Goal: Check status: Check status

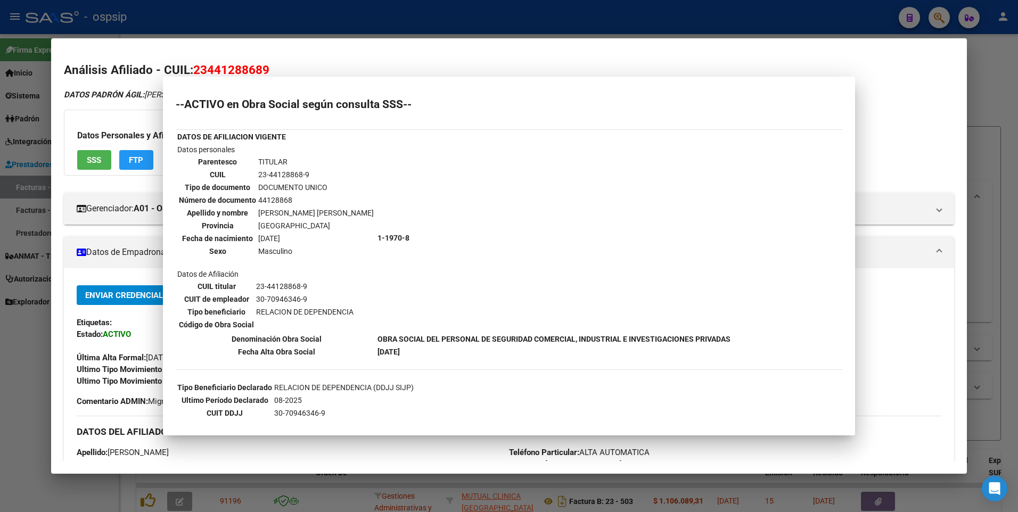
scroll to position [75, 0]
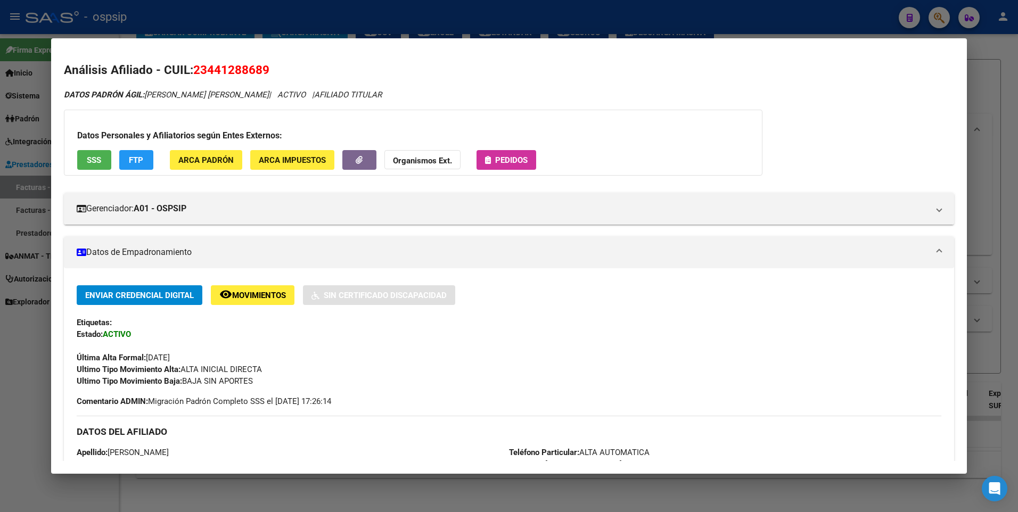
click at [999, 72] on div at bounding box center [509, 256] width 1018 height 512
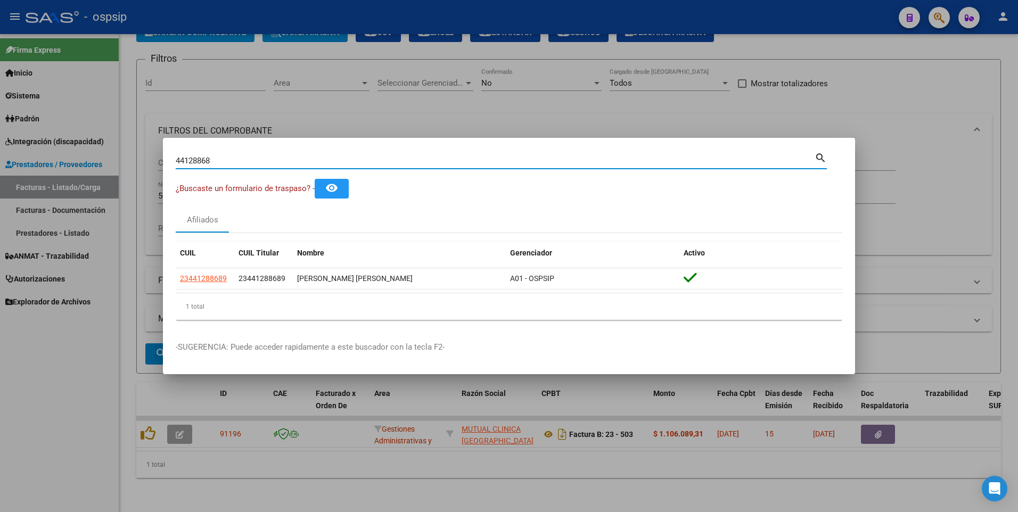
drag, startPoint x: 233, startPoint y: 160, endPoint x: 128, endPoint y: 174, distance: 105.9
click at [133, 174] on div "44128868 Buscar (apellido, dni, cuil, nro traspaso, cuit, obra social) search ¿…" at bounding box center [509, 256] width 1018 height 512
type input "18321591"
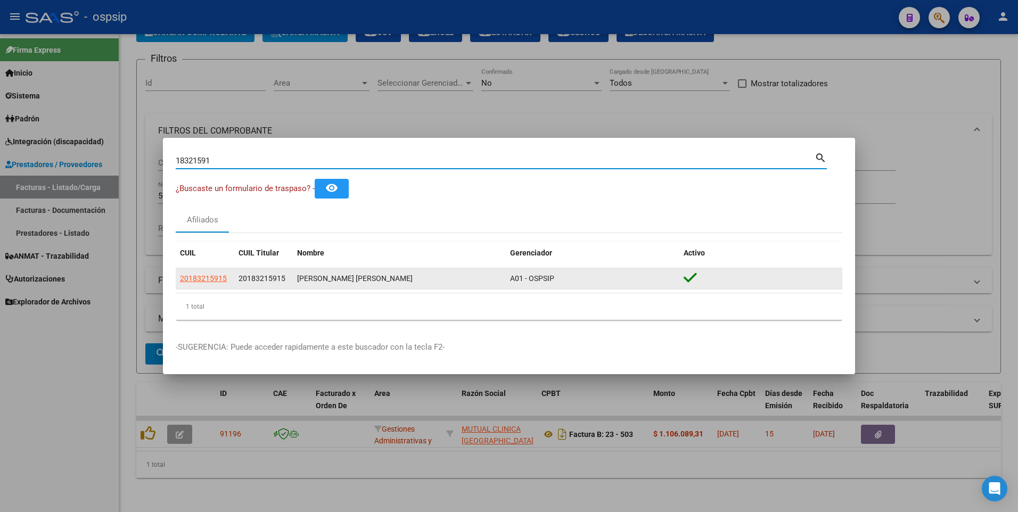
click at [206, 272] on datatable-body-cell "20183215915" at bounding box center [205, 278] width 59 height 21
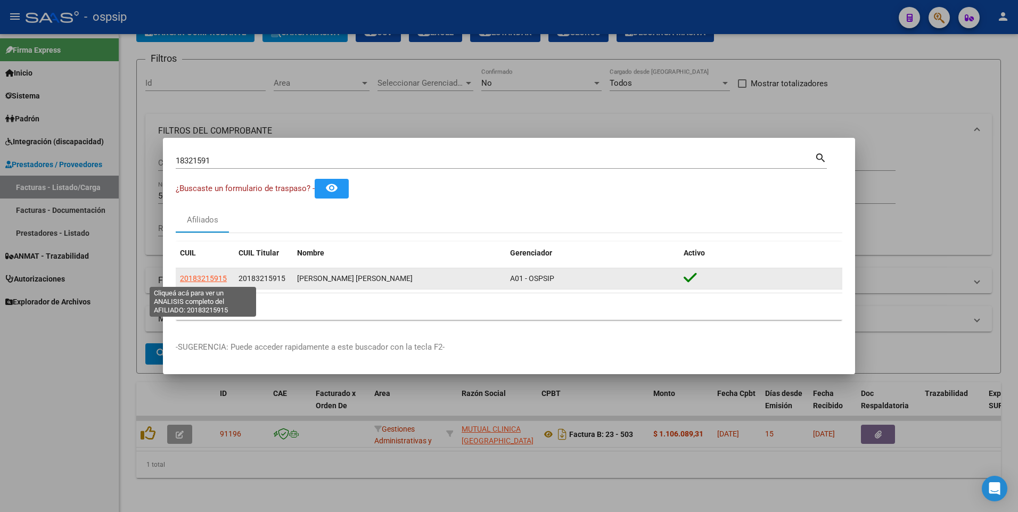
click at [206, 283] on app-link-go-to "20183215915" at bounding box center [203, 279] width 47 height 12
click at [206, 282] on span "20183215915" at bounding box center [203, 278] width 47 height 9
type textarea "20183215915"
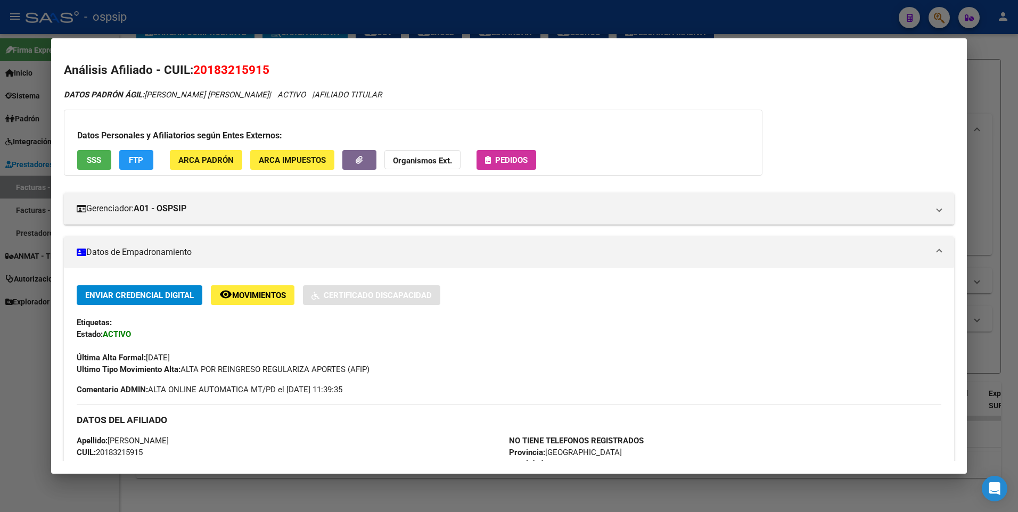
click at [100, 162] on span "SSS" at bounding box center [94, 161] width 14 height 10
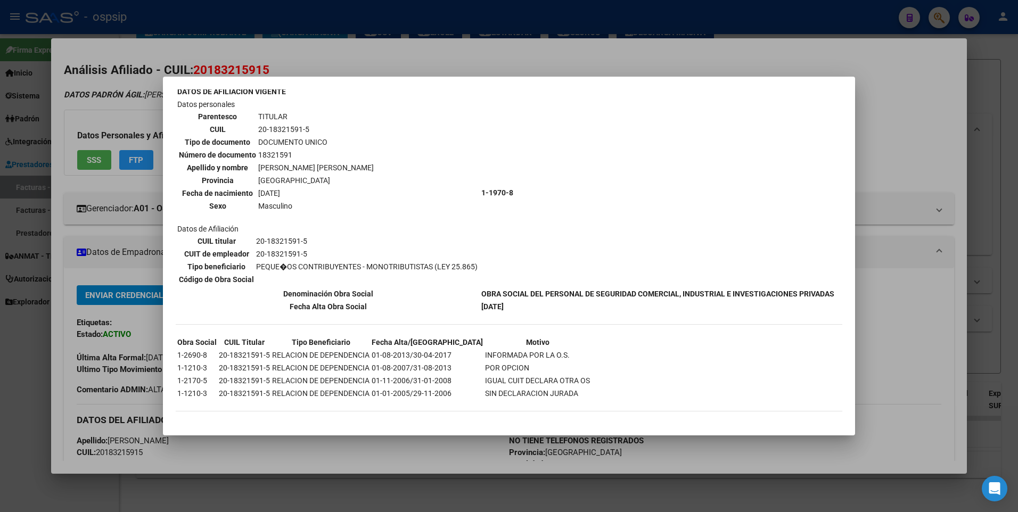
scroll to position [0, 0]
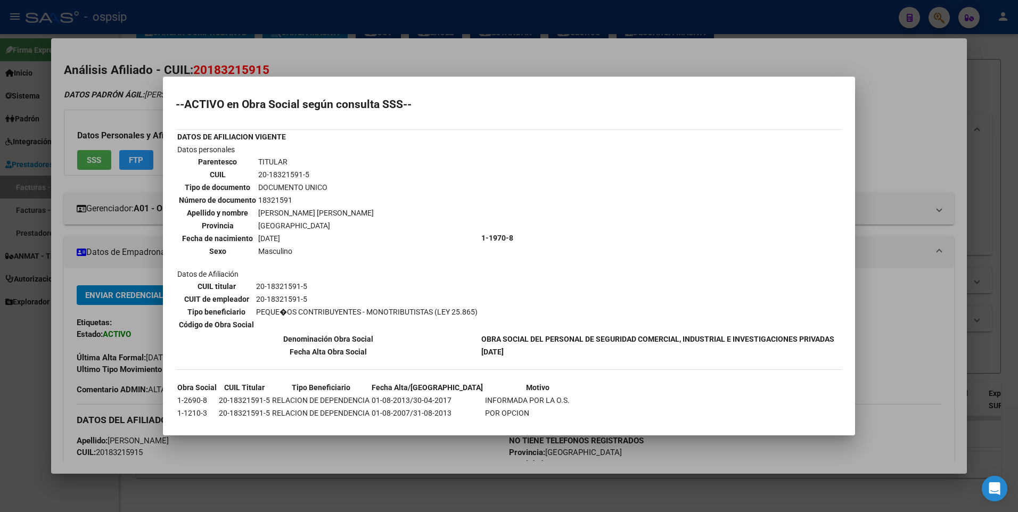
click at [913, 89] on div at bounding box center [509, 256] width 1018 height 512
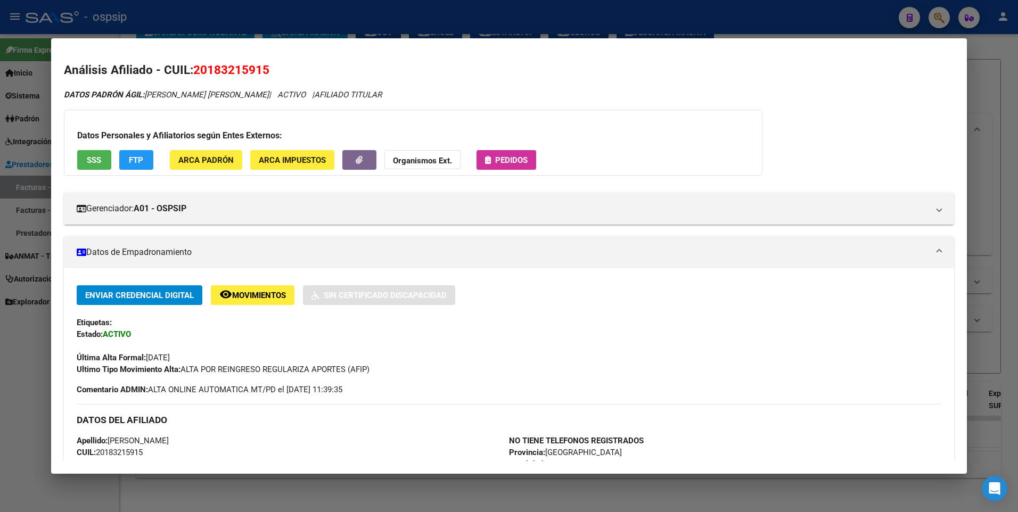
click at [994, 88] on div at bounding box center [509, 256] width 1018 height 512
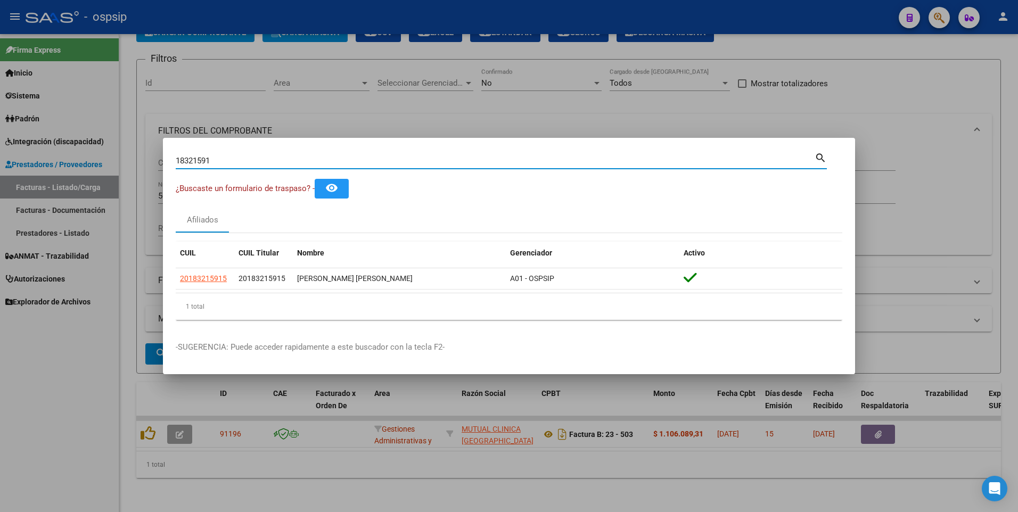
drag, startPoint x: 219, startPoint y: 163, endPoint x: 88, endPoint y: 185, distance: 132.3
click at [79, 177] on div "18321591 Buscar (apellido, dni, cuil, nro traspaso, cuit, obra social) search ¿…" at bounding box center [509, 256] width 1018 height 512
type input "45730271"
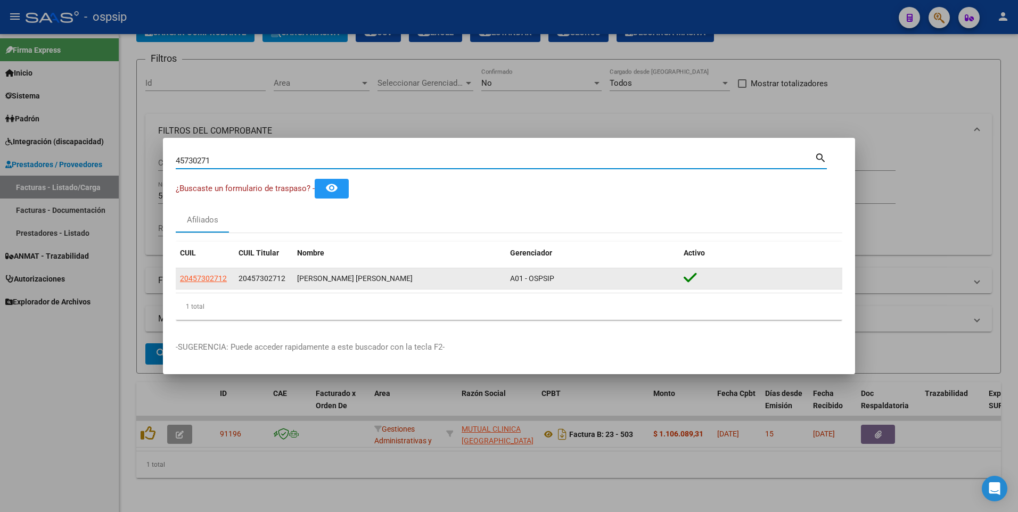
click at [217, 283] on app-link-go-to "20457302712" at bounding box center [203, 279] width 47 height 12
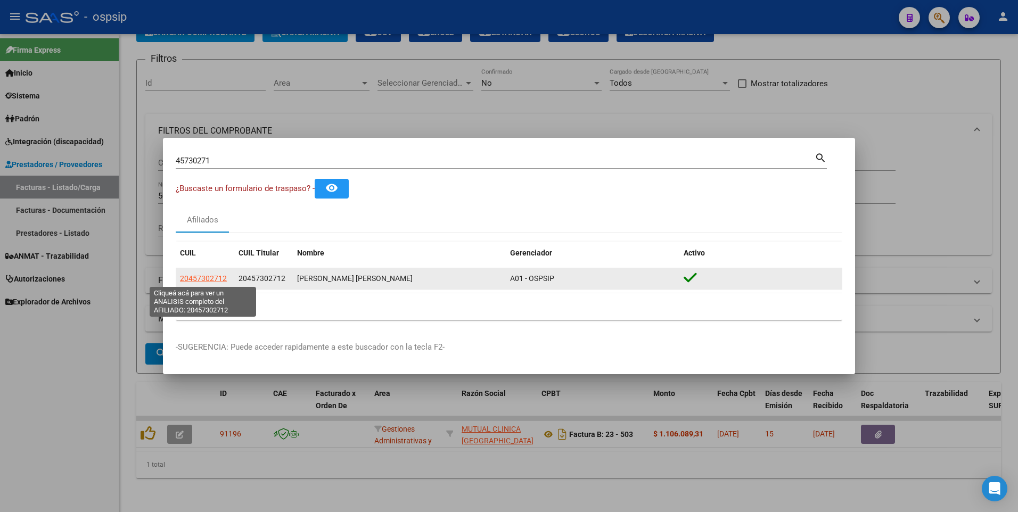
click at [214, 281] on span "20457302712" at bounding box center [203, 278] width 47 height 9
type textarea "20457302712"
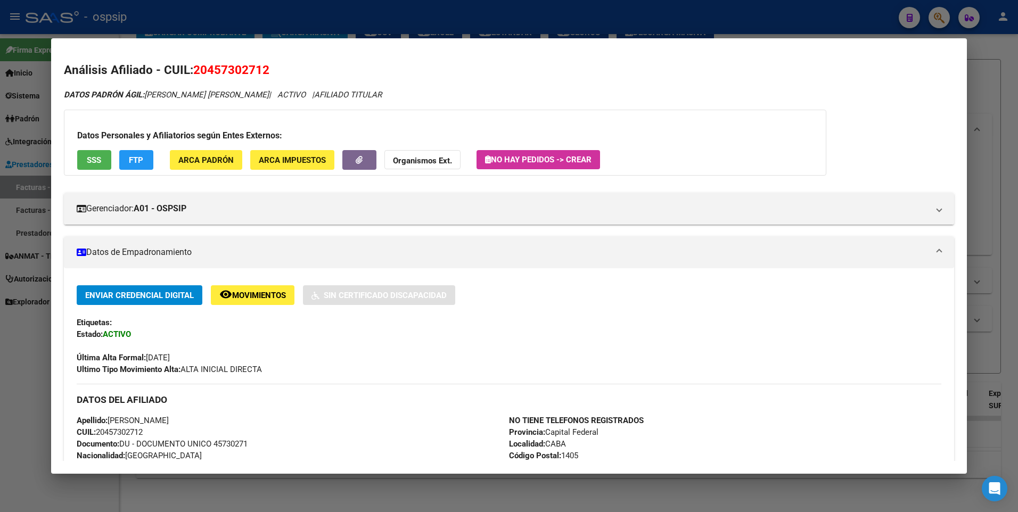
click at [101, 167] on button "SSS" at bounding box center [94, 160] width 34 height 20
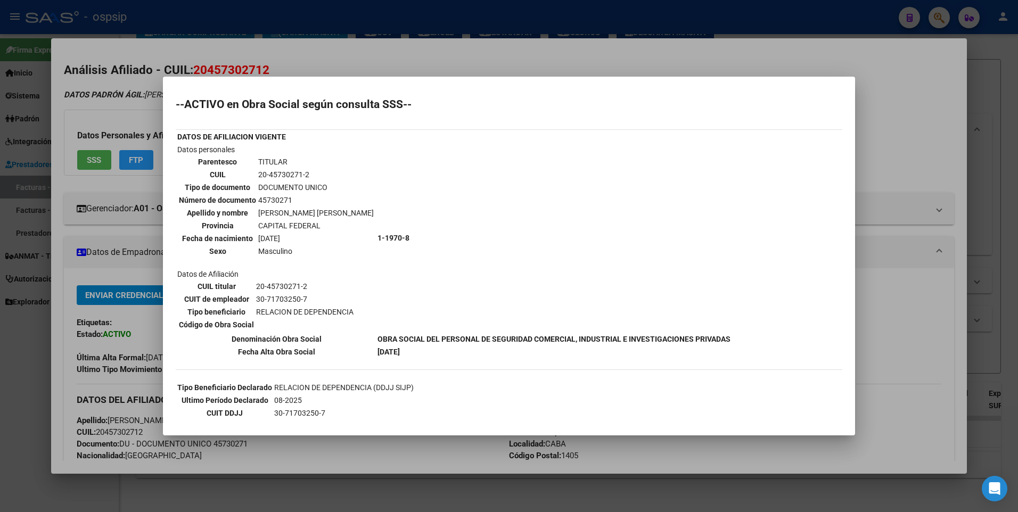
click at [911, 109] on div at bounding box center [509, 256] width 1018 height 512
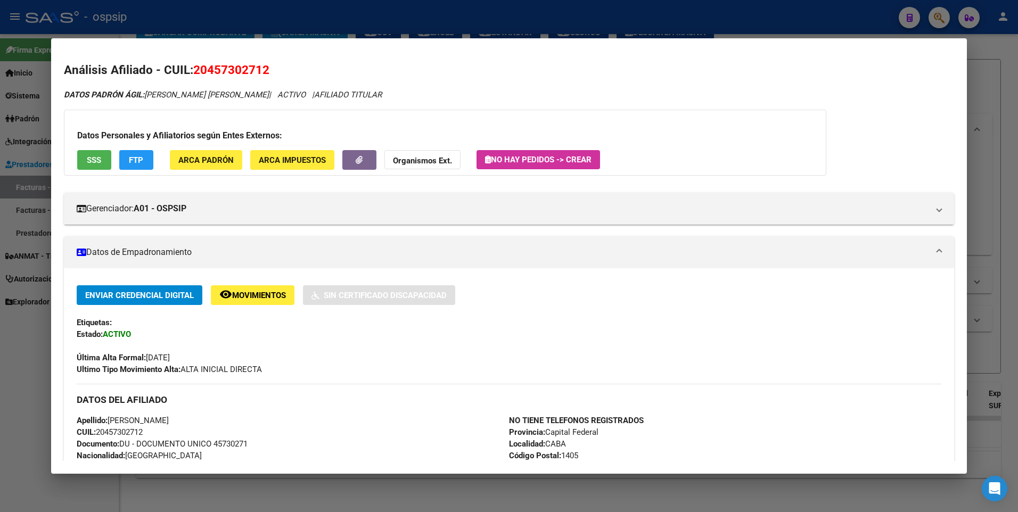
click at [1006, 99] on div at bounding box center [509, 256] width 1018 height 512
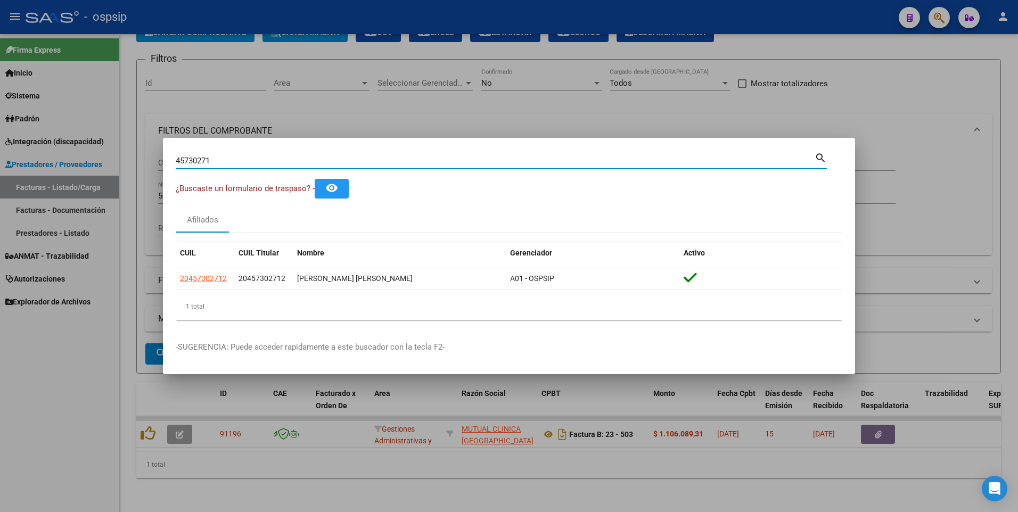
drag, startPoint x: 237, startPoint y: 164, endPoint x: 142, endPoint y: 184, distance: 97.6
click at [86, 165] on div "45730271 Buscar (apellido, dni, cuil, nro traspaso, cuit, obra social) search ¿…" at bounding box center [509, 256] width 1018 height 512
type input "94000954"
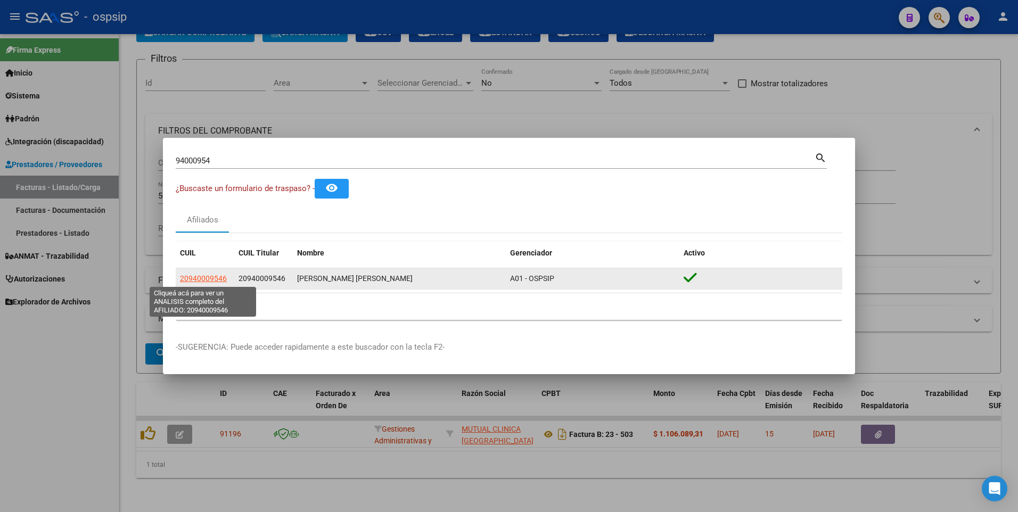
click at [207, 281] on span "20940009546" at bounding box center [203, 278] width 47 height 9
type textarea "20940009546"
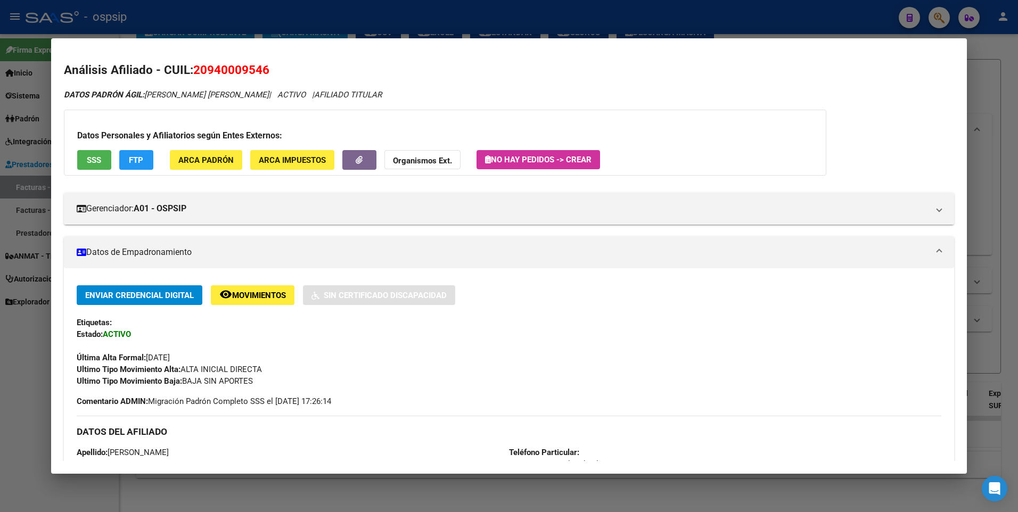
click at [96, 157] on span "SSS" at bounding box center [94, 161] width 14 height 10
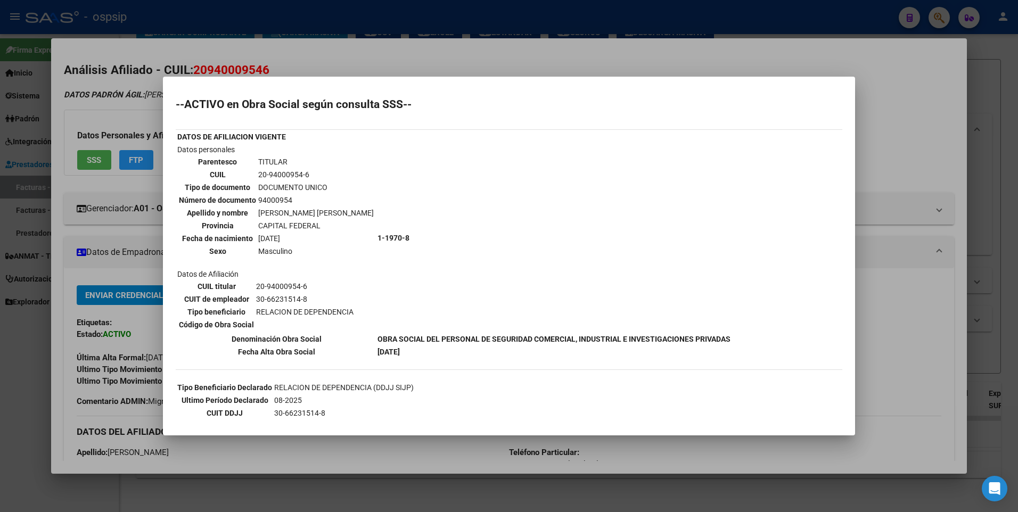
click at [862, 108] on div at bounding box center [509, 256] width 1018 height 512
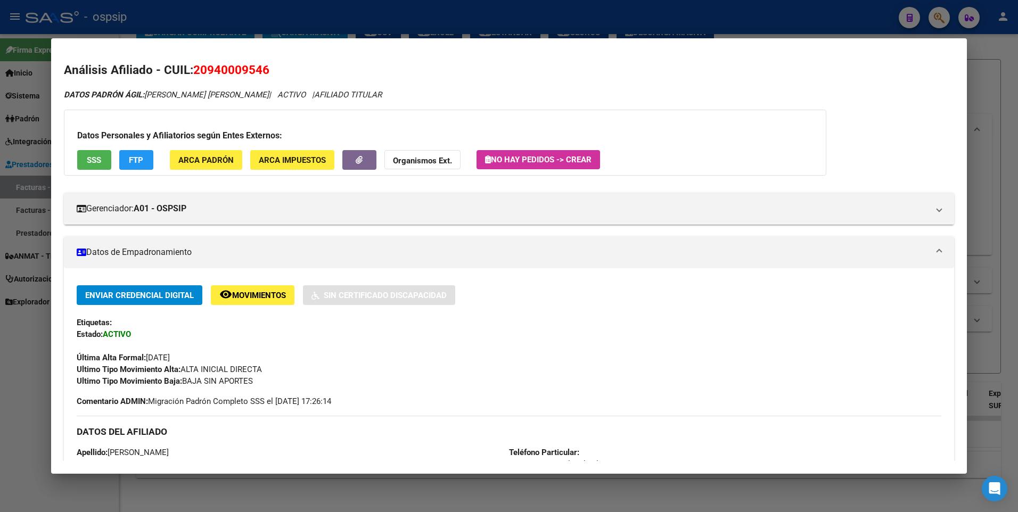
click at [977, 81] on div at bounding box center [509, 256] width 1018 height 512
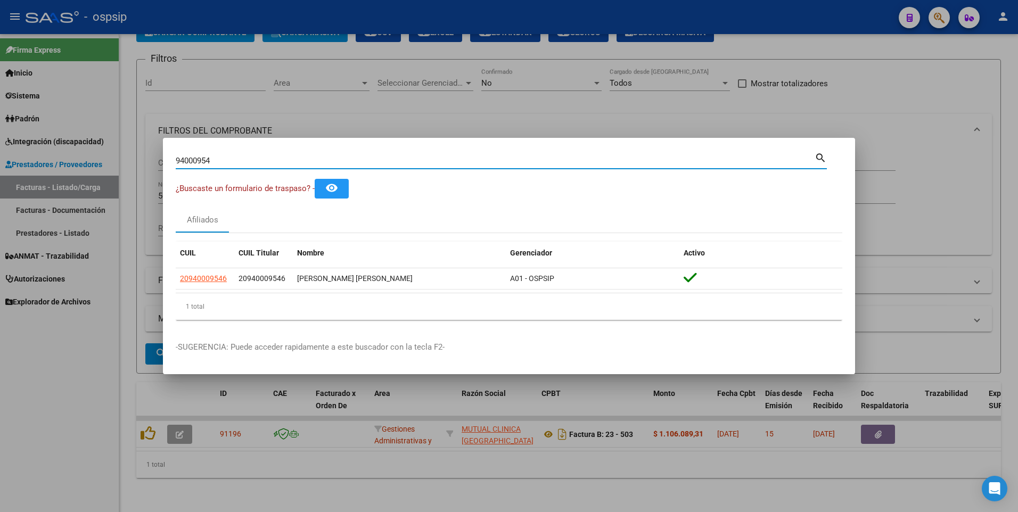
drag, startPoint x: 216, startPoint y: 162, endPoint x: 87, endPoint y: 178, distance: 130.5
click at [74, 174] on div "94000954 Buscar (apellido, dni, cuil, nro traspaso, cuit, obra social) search ¿…" at bounding box center [509, 256] width 1018 height 512
type input "37986930"
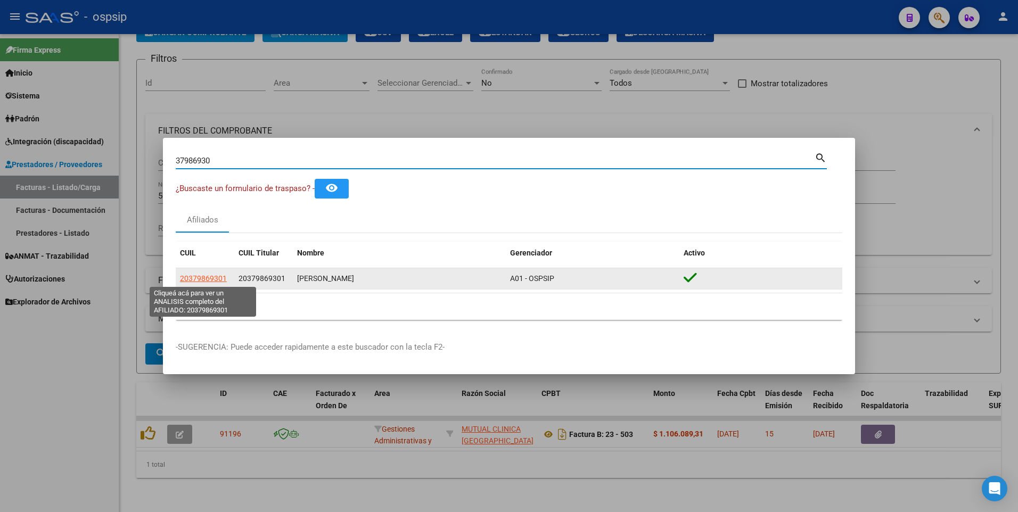
click at [216, 280] on span "20379869301" at bounding box center [203, 278] width 47 height 9
type textarea "20379869301"
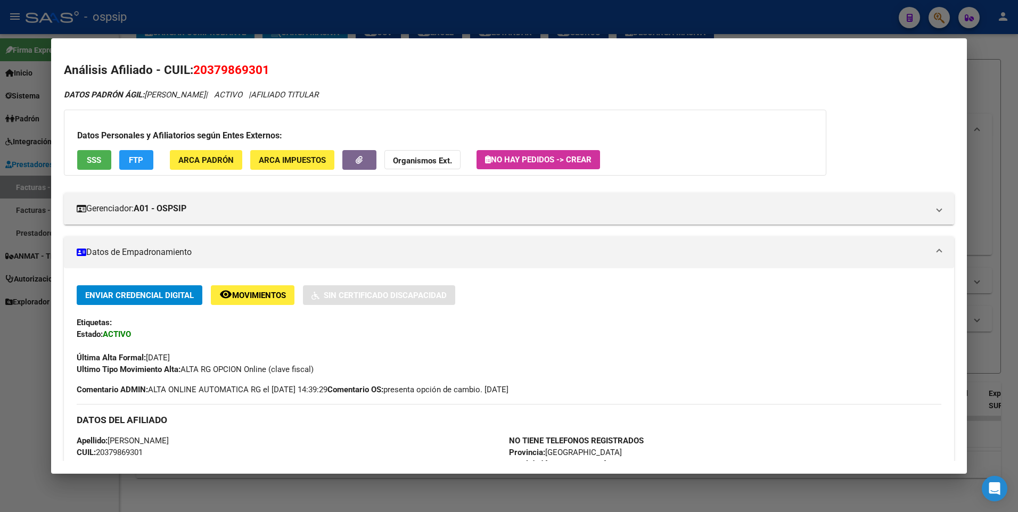
click at [94, 165] on button "SSS" at bounding box center [94, 160] width 34 height 20
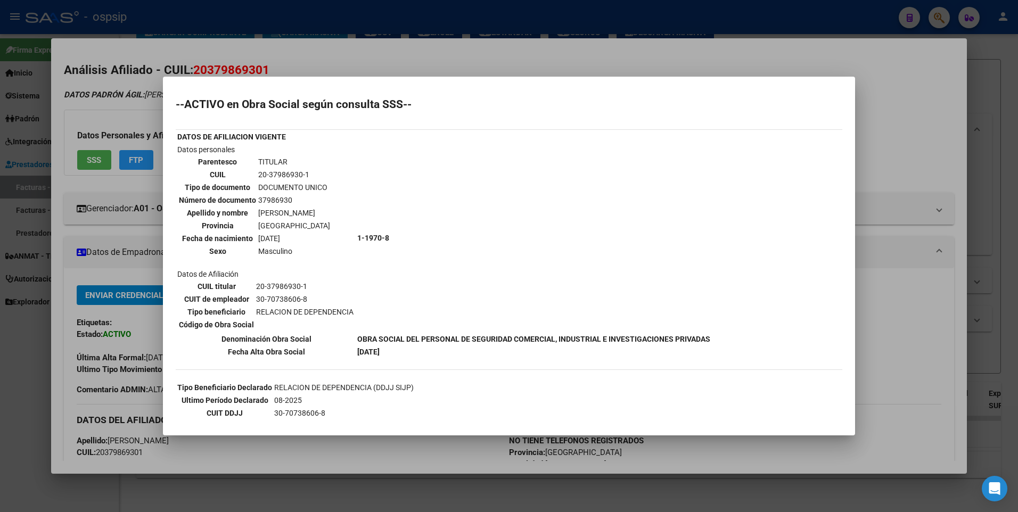
click at [864, 115] on div at bounding box center [509, 256] width 1018 height 512
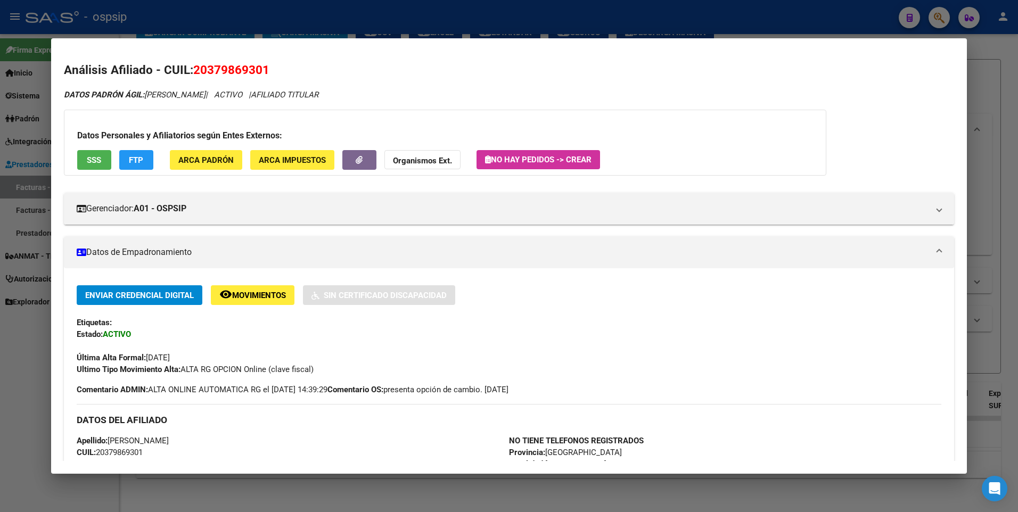
click at [973, 103] on div at bounding box center [509, 256] width 1018 height 512
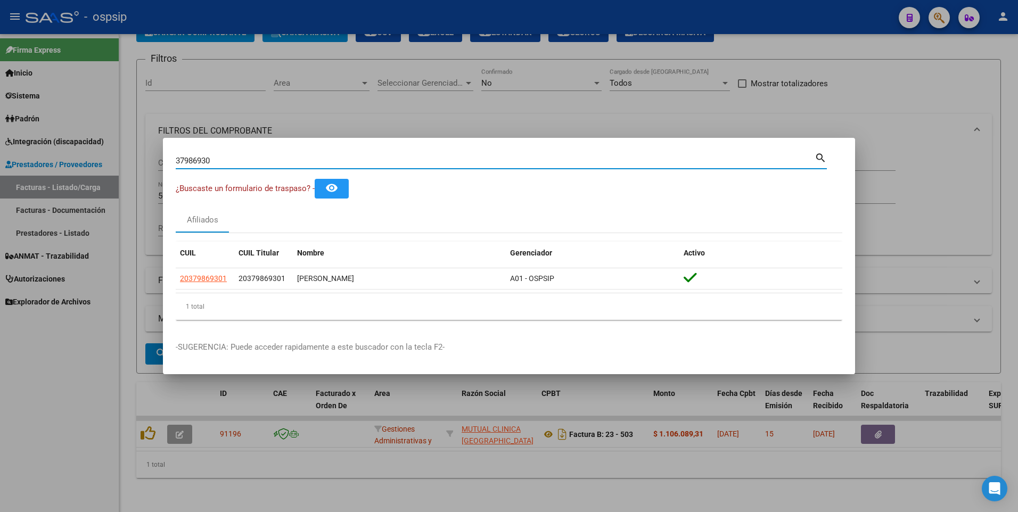
drag, startPoint x: 224, startPoint y: 161, endPoint x: 81, endPoint y: 175, distance: 143.9
click at [81, 175] on div "37986930 Buscar (apellido, dni, cuil, nro traspaso, cuit, obra social) search ¿…" at bounding box center [509, 256] width 1018 height 512
type input "13187281"
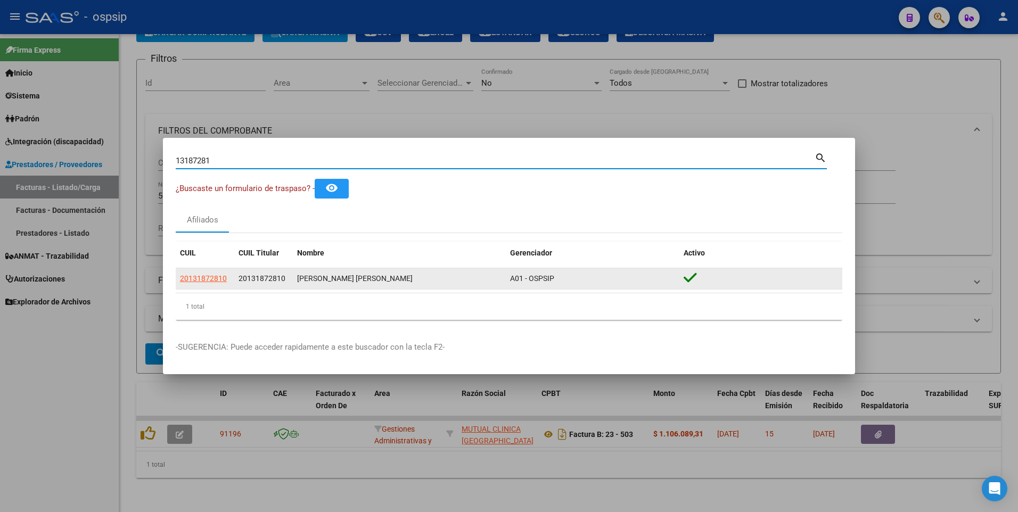
click at [195, 284] on app-link-go-to "20131872810" at bounding box center [203, 279] width 47 height 12
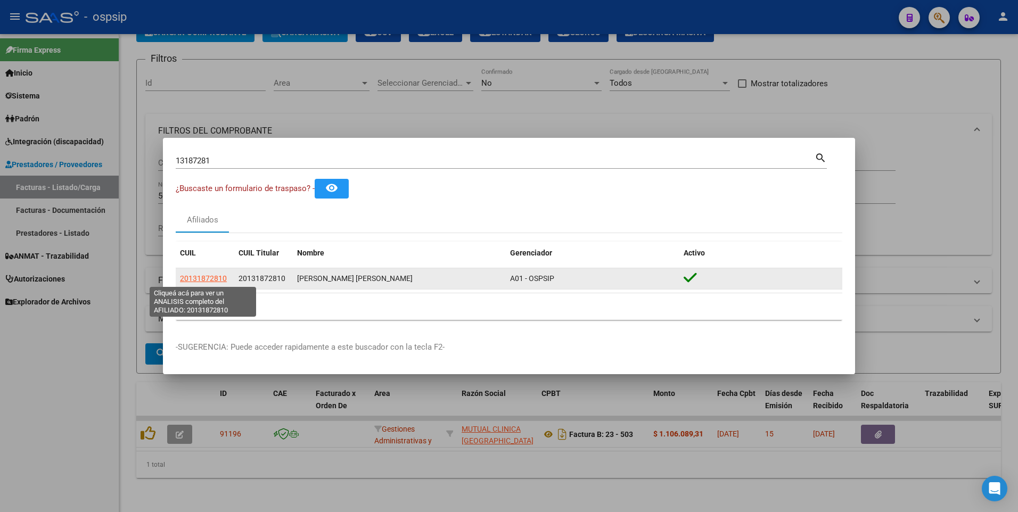
click at [198, 279] on span "20131872810" at bounding box center [203, 278] width 47 height 9
type textarea "20131872810"
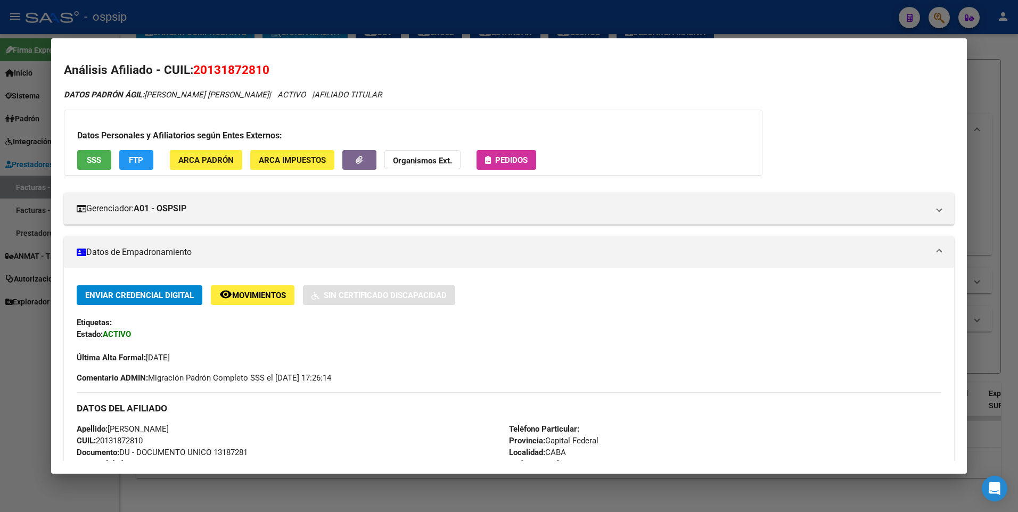
click at [94, 160] on span "SSS" at bounding box center [94, 161] width 14 height 10
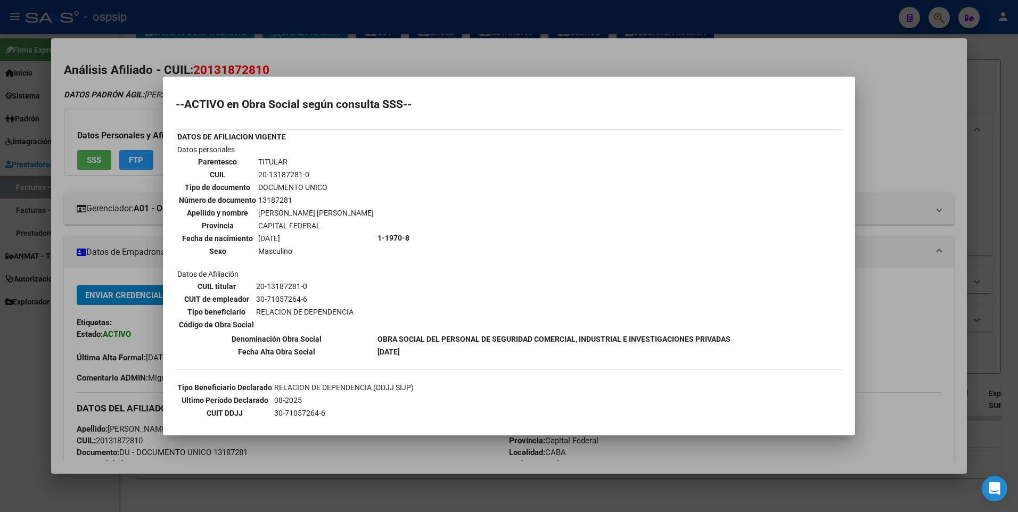
click at [895, 127] on div at bounding box center [509, 256] width 1018 height 512
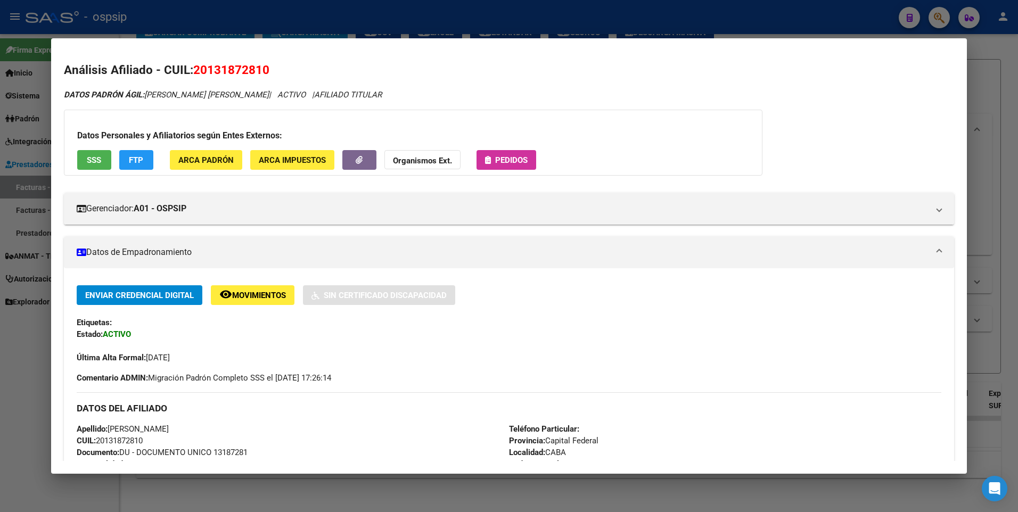
click at [981, 111] on div at bounding box center [509, 256] width 1018 height 512
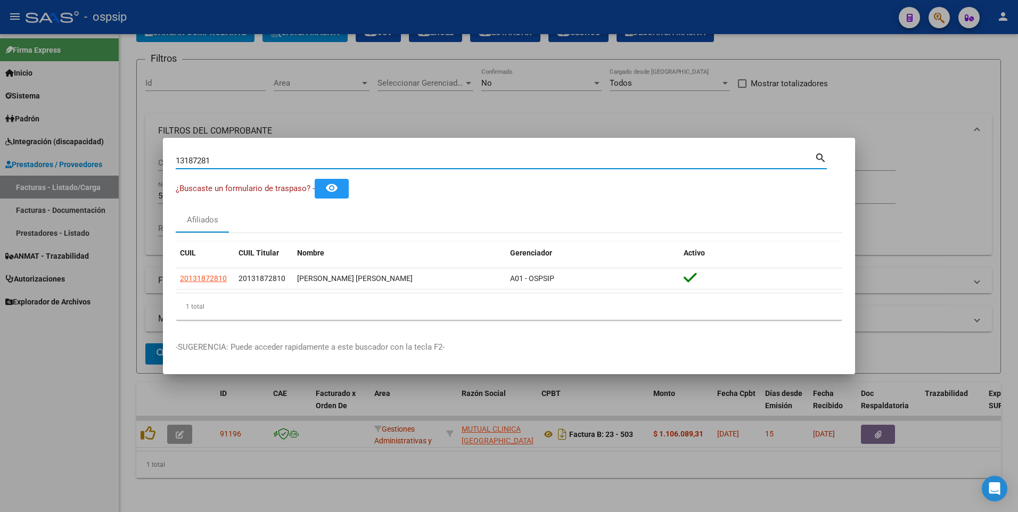
drag, startPoint x: 228, startPoint y: 162, endPoint x: 124, endPoint y: 189, distance: 107.2
click at [124, 185] on div "13187281 Buscar (apellido, dni, cuil, nro traspaso, cuit, obra social) search ¿…" at bounding box center [509, 256] width 1018 height 512
click at [181, 161] on input "20235725" at bounding box center [495, 161] width 639 height 10
type input "40235725"
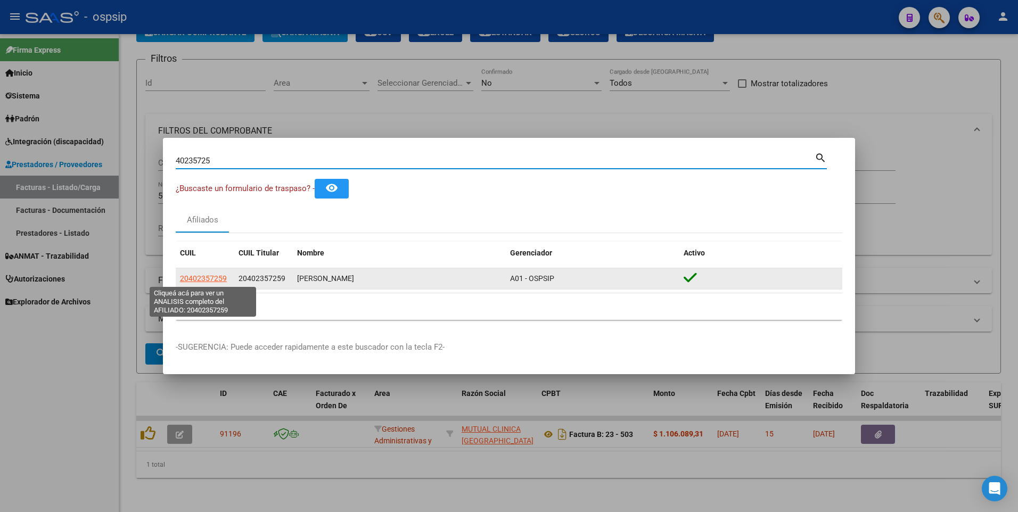
click at [206, 278] on span "20402357259" at bounding box center [203, 278] width 47 height 9
type textarea "20402357259"
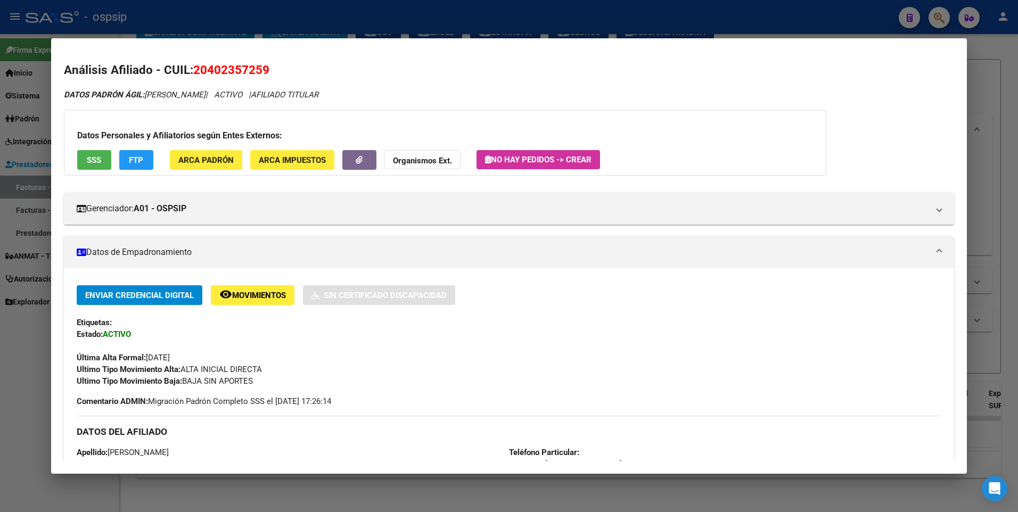
click at [81, 159] on button "SSS" at bounding box center [94, 160] width 34 height 20
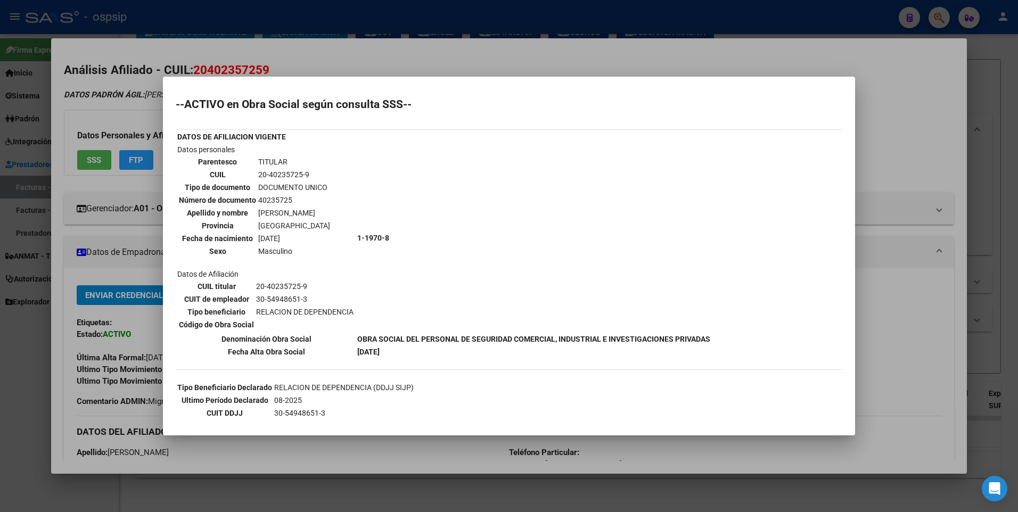
click at [874, 108] on div at bounding box center [509, 256] width 1018 height 512
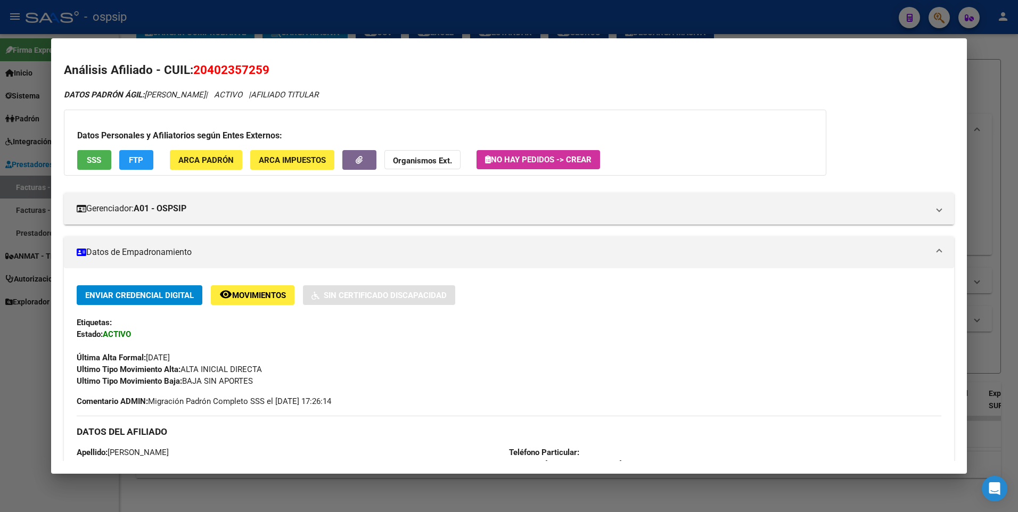
click at [980, 85] on div at bounding box center [509, 256] width 1018 height 512
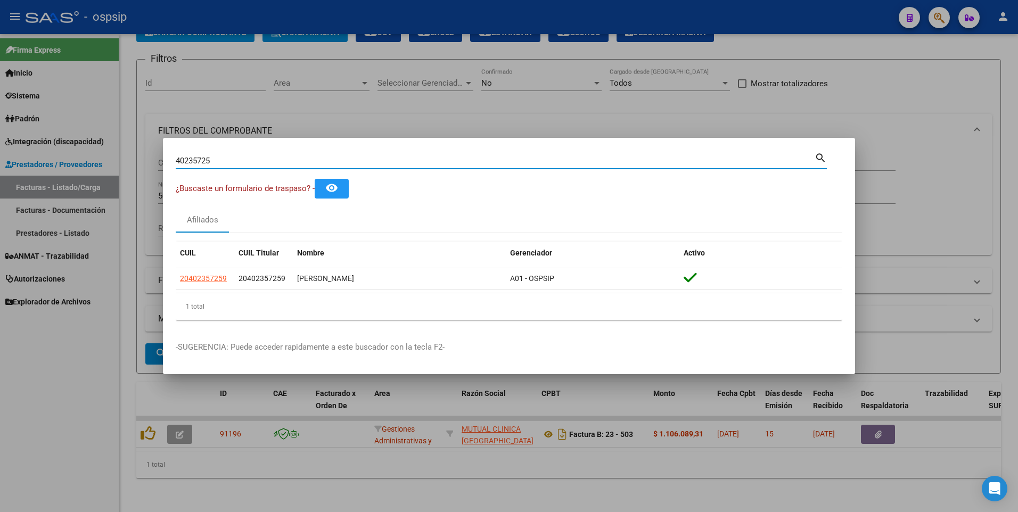
drag, startPoint x: 218, startPoint y: 164, endPoint x: 125, endPoint y: 193, distance: 98.2
click at [125, 193] on div "40235725 Buscar (apellido, dni, cuil, nro traspaso, cuit, obra social) search ¿…" at bounding box center [509, 256] width 1018 height 512
type input "11675375"
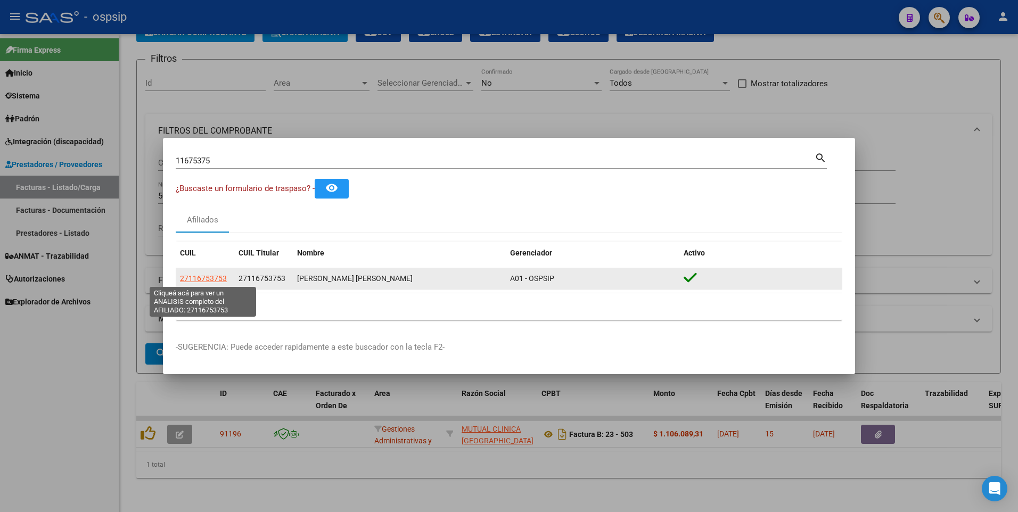
click at [199, 280] on span "27116753753" at bounding box center [203, 278] width 47 height 9
type textarea "27116753753"
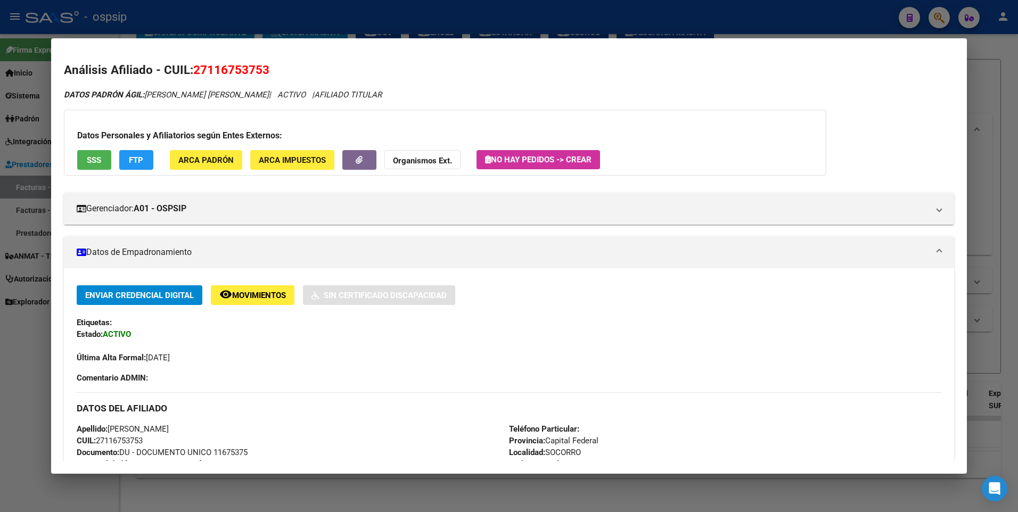
click at [101, 165] on button "SSS" at bounding box center [94, 160] width 34 height 20
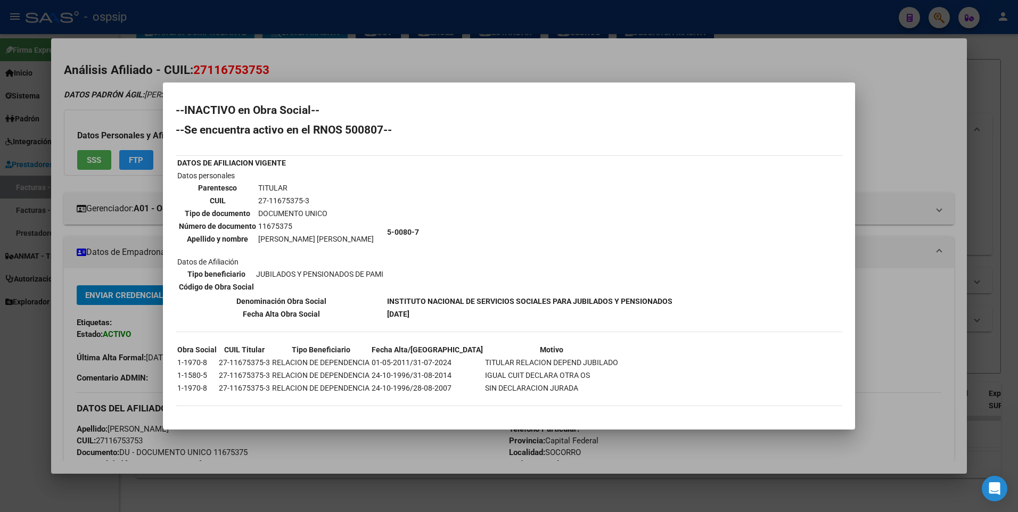
click at [909, 115] on div at bounding box center [509, 256] width 1018 height 512
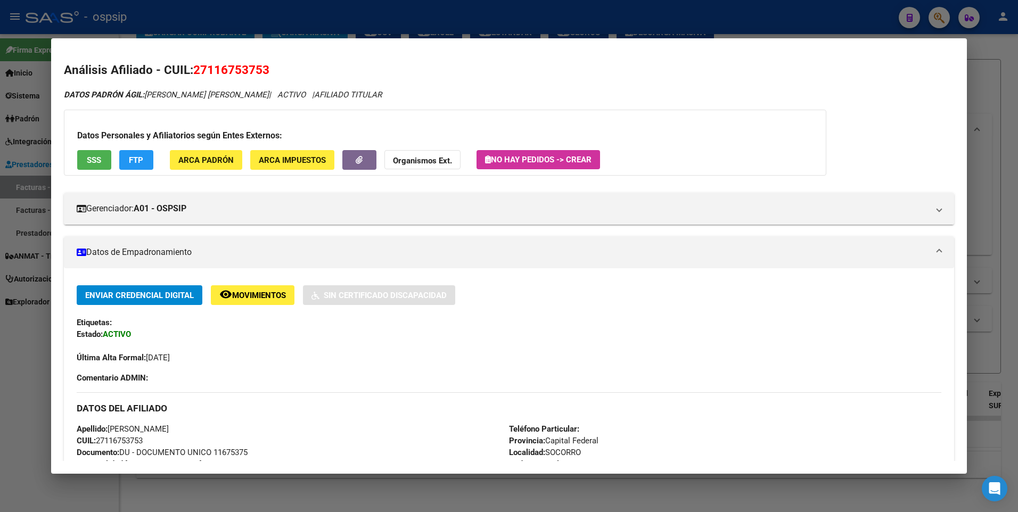
click at [972, 95] on div at bounding box center [509, 256] width 1018 height 512
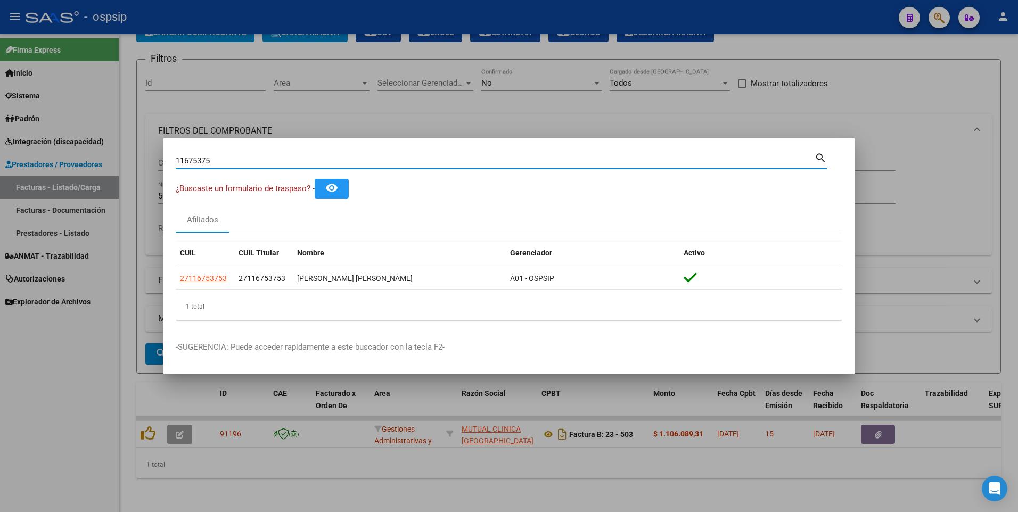
drag, startPoint x: 226, startPoint y: 160, endPoint x: 154, endPoint y: 178, distance: 74.3
click at [108, 165] on div "11675375 Buscar (apellido, dni, cuil, nro traspaso, cuit, obra social) search ¿…" at bounding box center [509, 256] width 1018 height 512
type input "44128868"
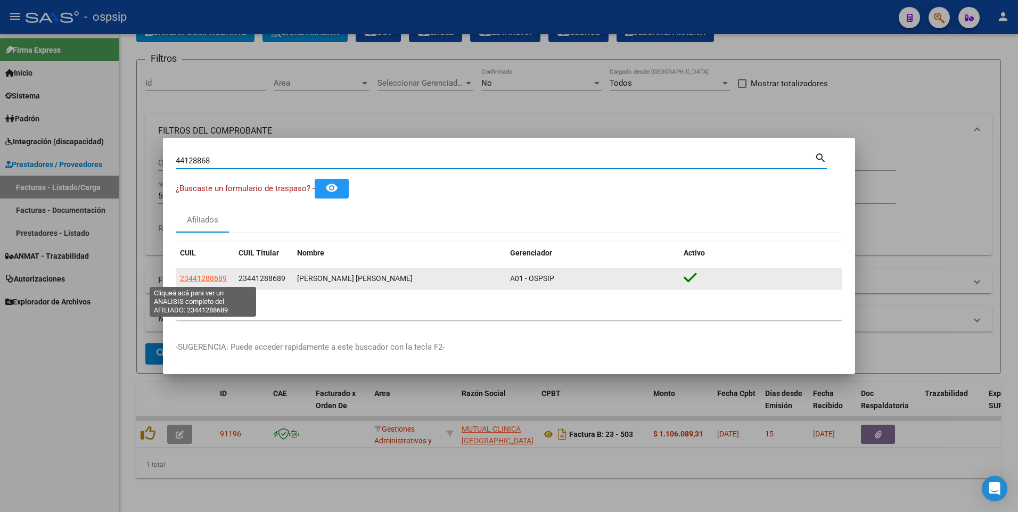
click at [189, 282] on span "23441288689" at bounding box center [203, 278] width 47 height 9
type textarea "23441288689"
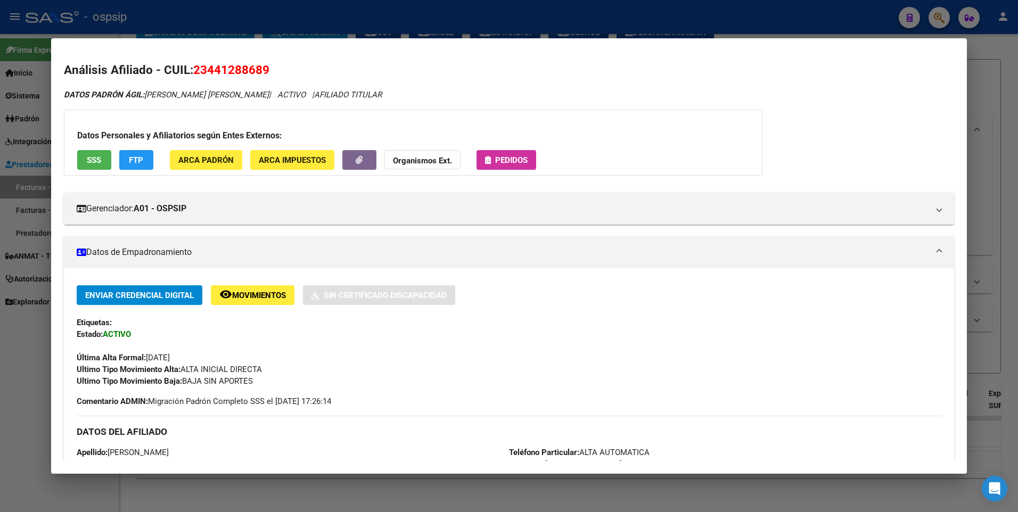
click at [97, 167] on button "SSS" at bounding box center [94, 160] width 34 height 20
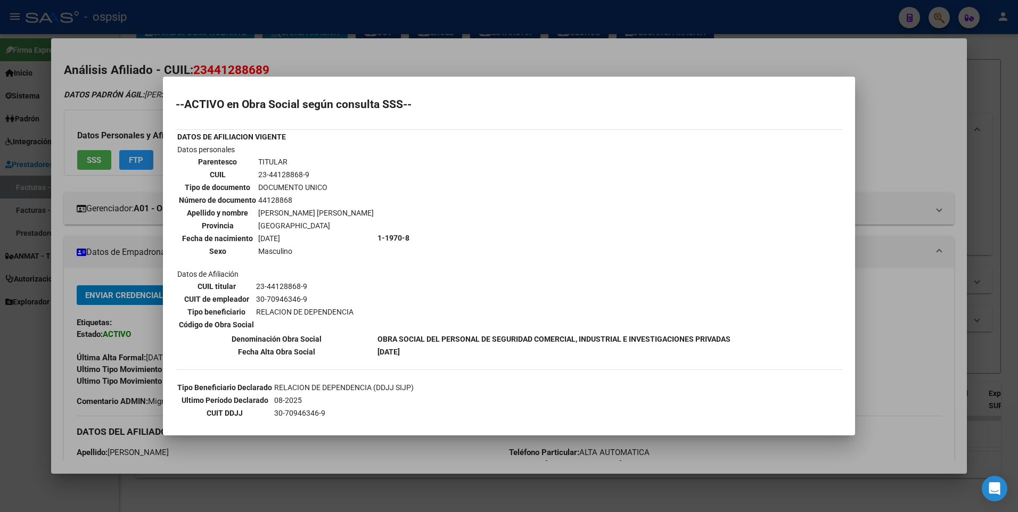
click at [917, 164] on div at bounding box center [509, 256] width 1018 height 512
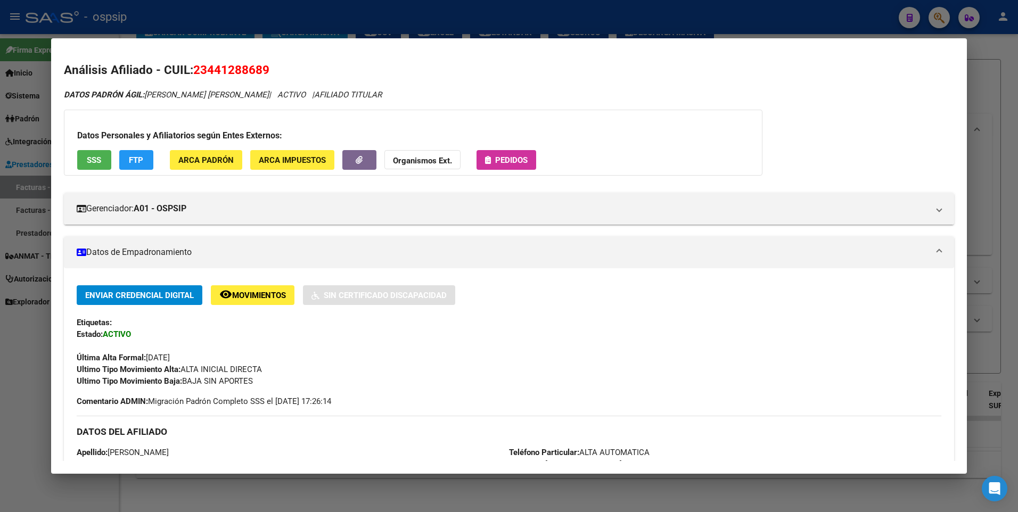
click at [972, 145] on div at bounding box center [509, 256] width 1018 height 512
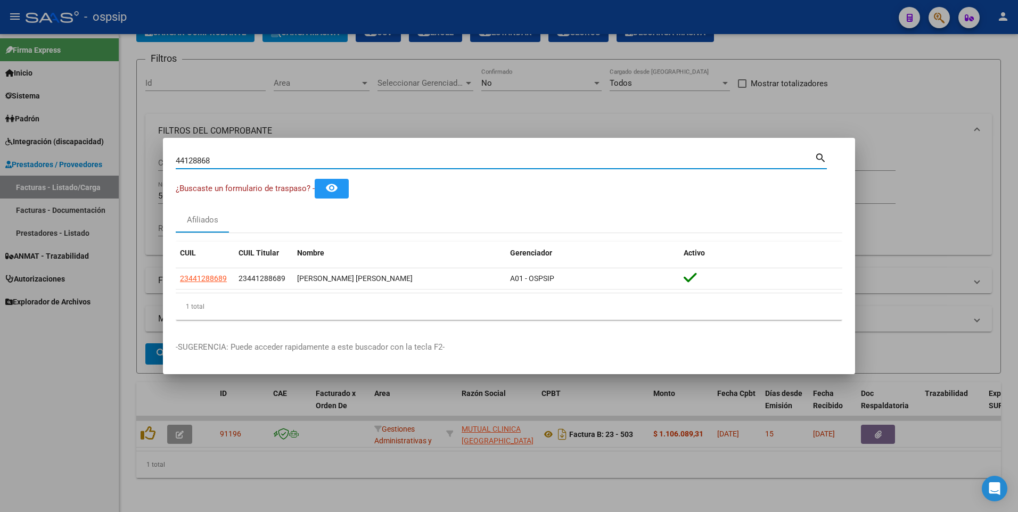
drag, startPoint x: 226, startPoint y: 159, endPoint x: 113, endPoint y: 166, distance: 113.2
click at [113, 166] on div "44128868 Buscar (apellido, dni, cuil, nro traspaso, cuit, obra social) search ¿…" at bounding box center [509, 256] width 1018 height 512
type input "22021199"
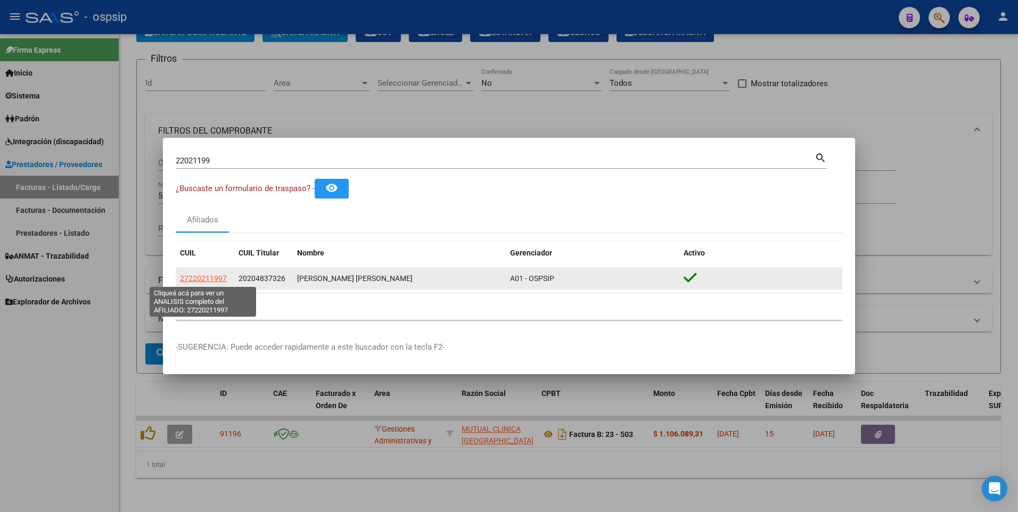
click at [190, 282] on span "27220211997" at bounding box center [203, 278] width 47 height 9
type textarea "27220211997"
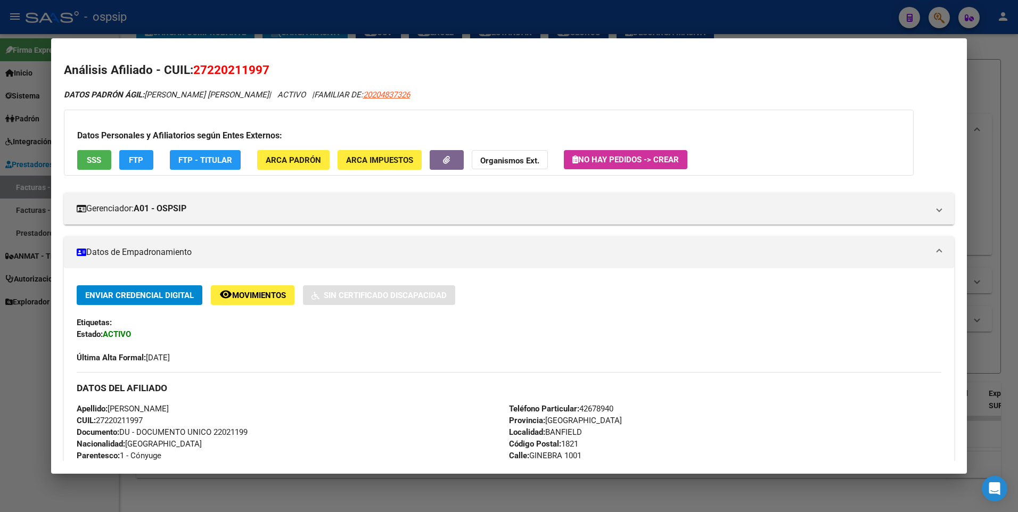
click at [100, 158] on span "SSS" at bounding box center [94, 161] width 14 height 10
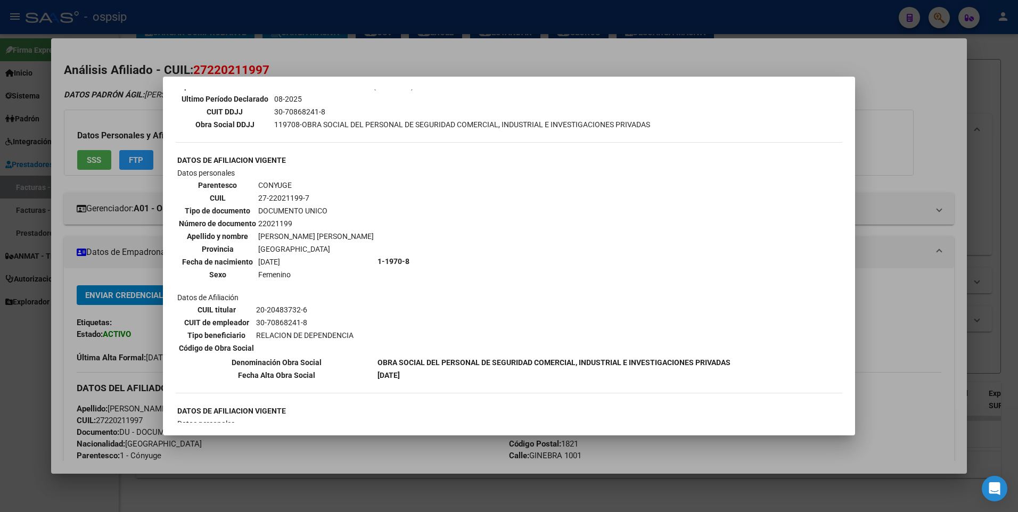
scroll to position [320, 0]
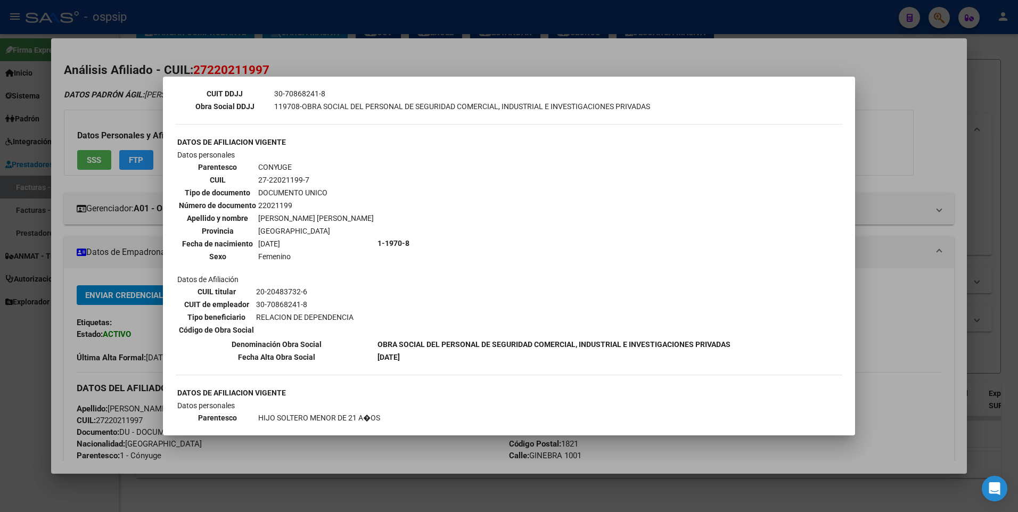
click at [908, 165] on div at bounding box center [509, 256] width 1018 height 512
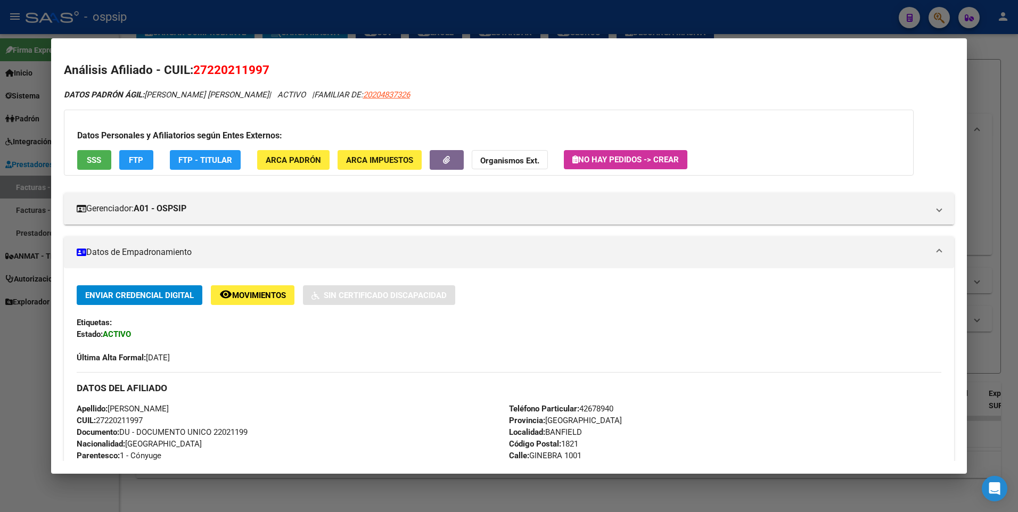
click at [990, 96] on div at bounding box center [509, 256] width 1018 height 512
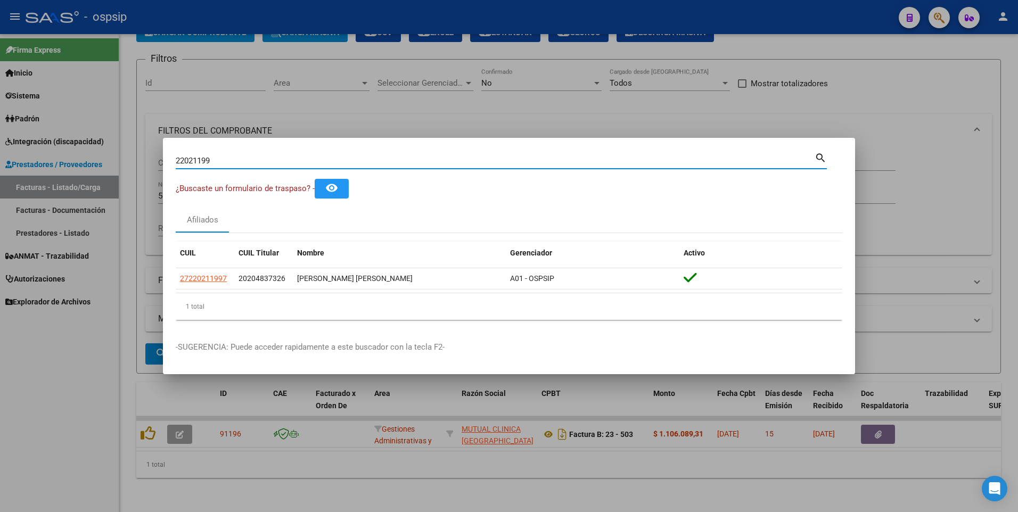
drag, startPoint x: 215, startPoint y: 159, endPoint x: 84, endPoint y: 172, distance: 131.7
click at [89, 169] on div "22021199 Buscar (apellido, dni, cuil, nro traspaso, cuit, obra social) search ¿…" at bounding box center [509, 256] width 1018 height 512
type input "26349538"
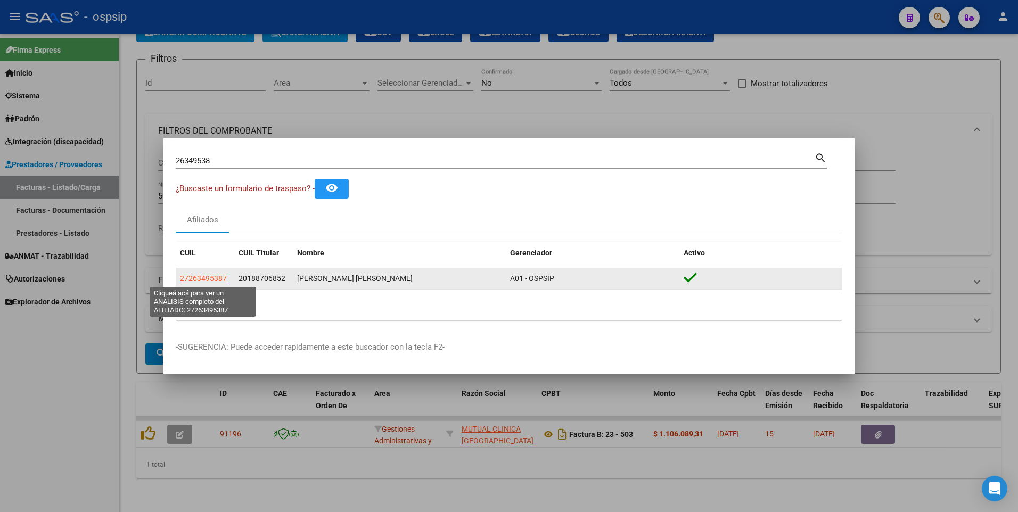
click at [205, 276] on span "27263495387" at bounding box center [203, 278] width 47 height 9
type textarea "27263495387"
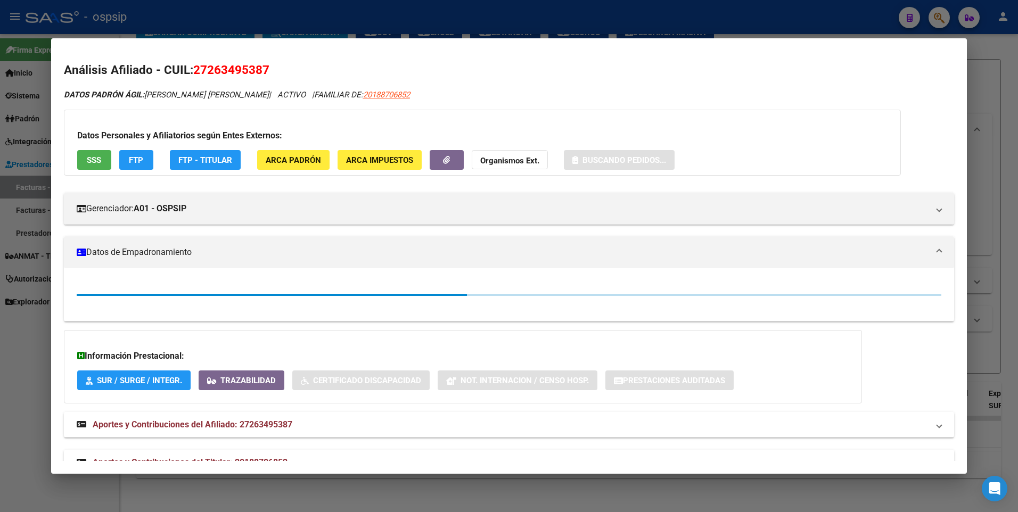
click at [88, 164] on span "SSS" at bounding box center [94, 161] width 14 height 10
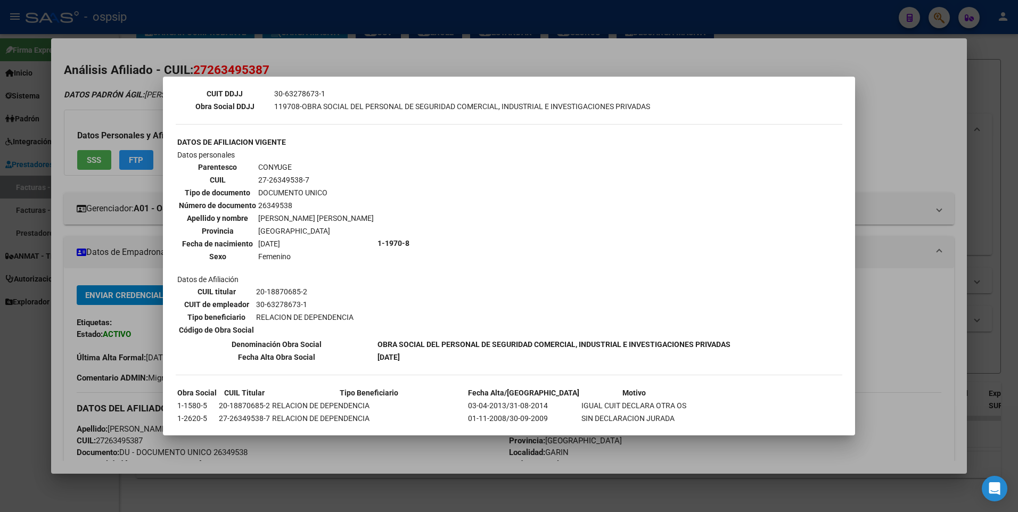
click at [918, 106] on div at bounding box center [509, 256] width 1018 height 512
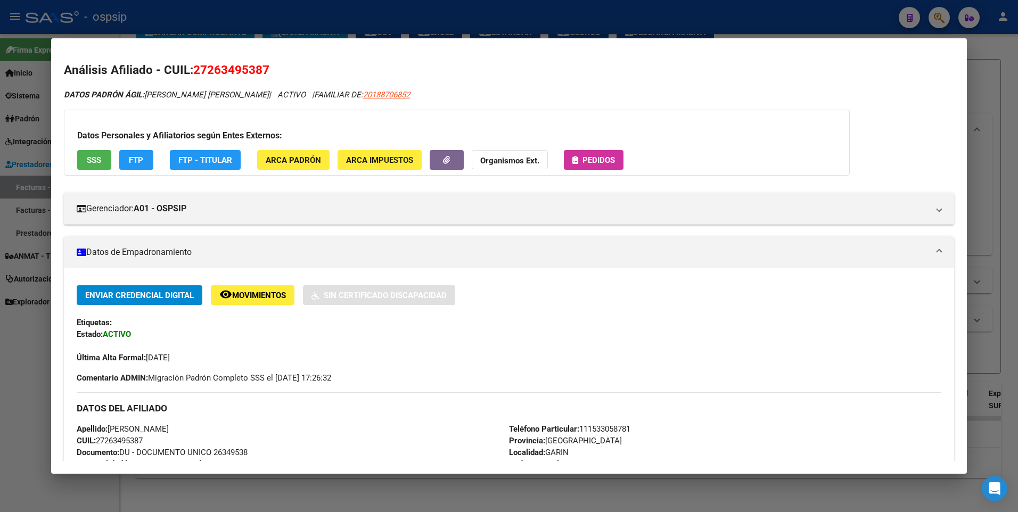
click at [996, 73] on div at bounding box center [509, 256] width 1018 height 512
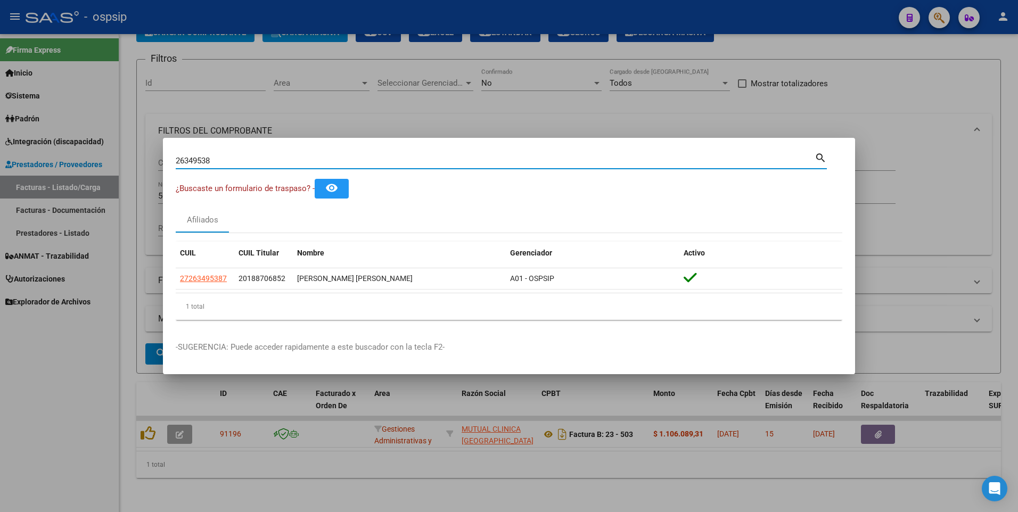
drag, startPoint x: 231, startPoint y: 165, endPoint x: 48, endPoint y: 182, distance: 183.4
click at [48, 182] on div "26349538 Buscar (apellido, dni, cuil, nro traspaso, cuit, obra social) search ¿…" at bounding box center [509, 256] width 1018 height 512
type input "94089934"
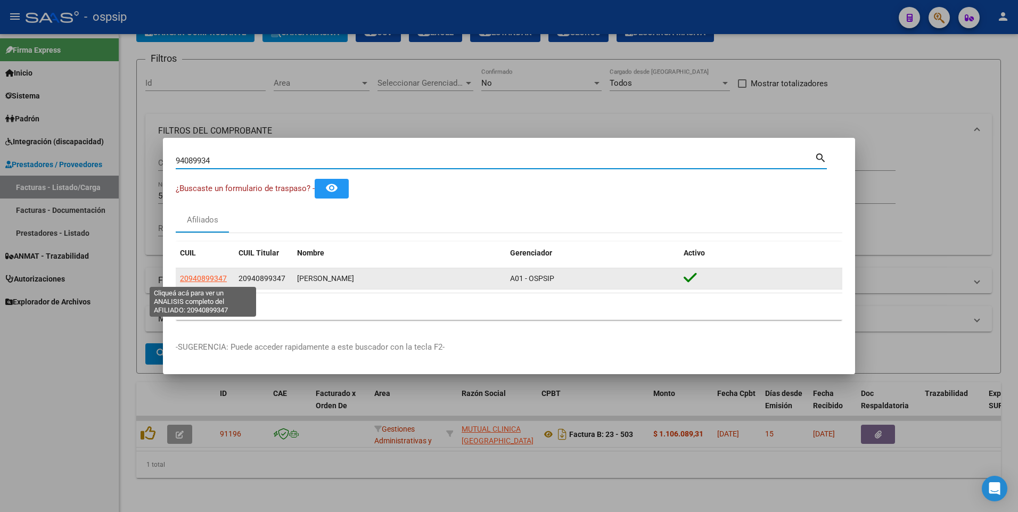
click at [208, 282] on span "20940899347" at bounding box center [203, 278] width 47 height 9
type textarea "20940899347"
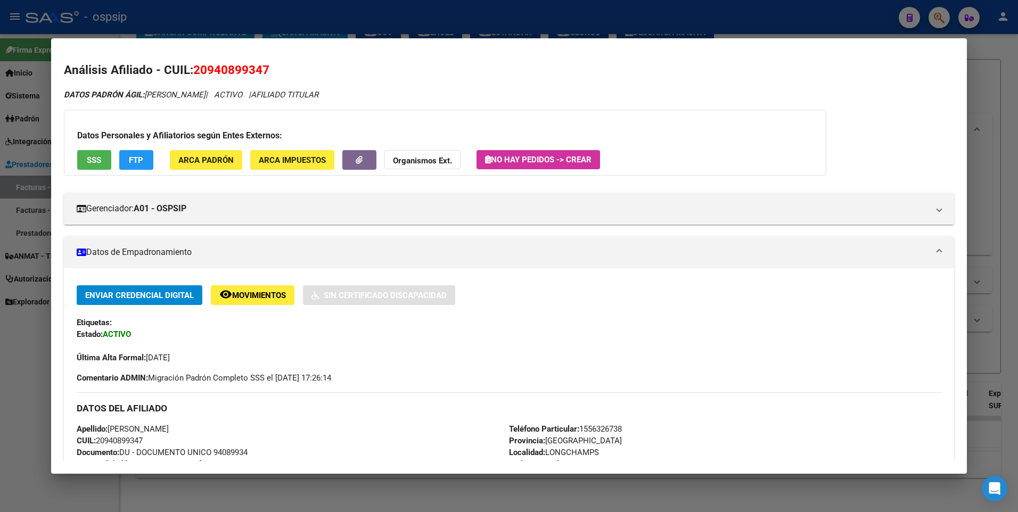
click at [95, 164] on span "SSS" at bounding box center [94, 161] width 14 height 10
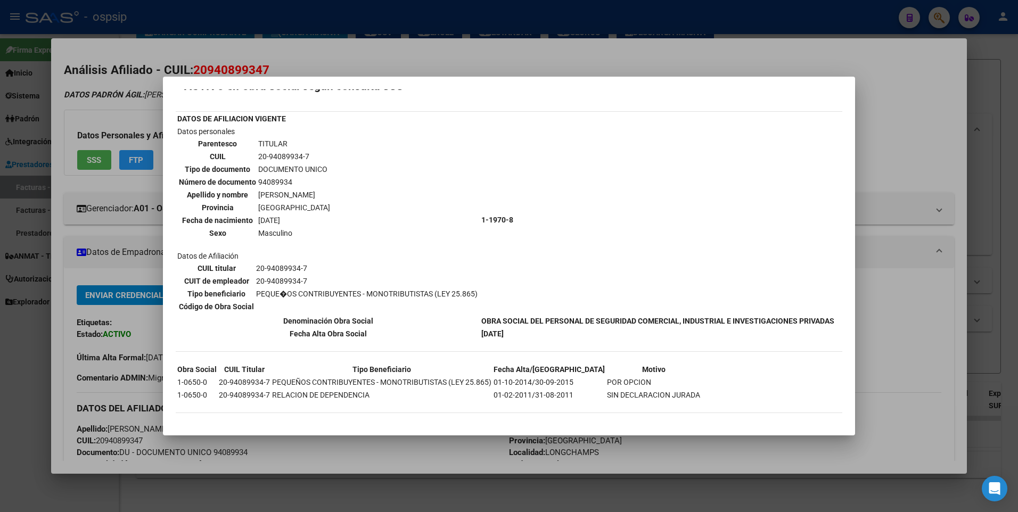
scroll to position [0, 0]
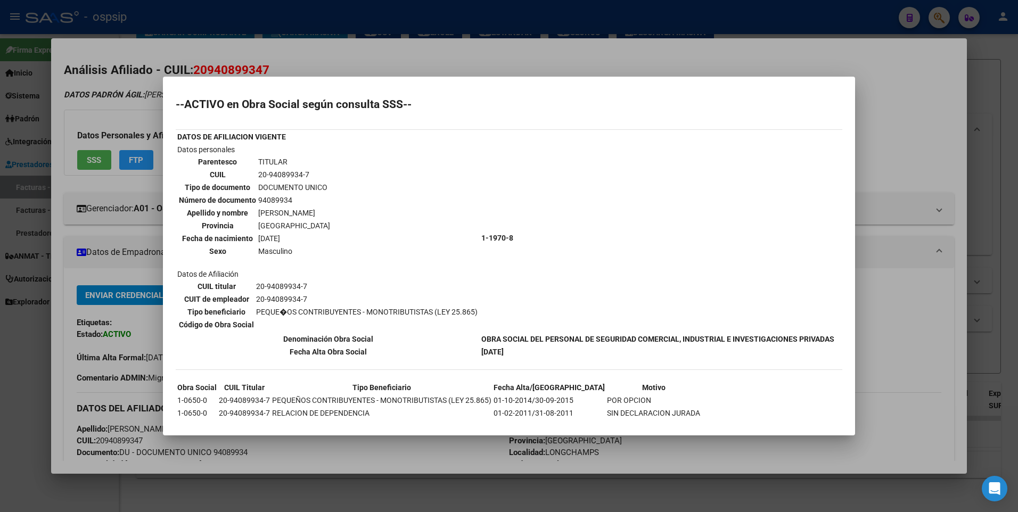
click at [895, 74] on div at bounding box center [509, 256] width 1018 height 512
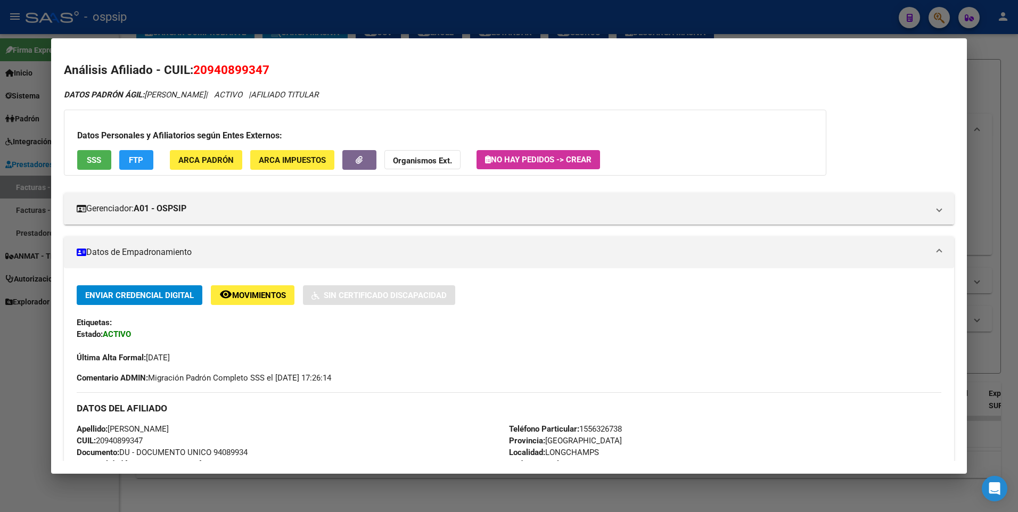
click at [989, 64] on div at bounding box center [509, 256] width 1018 height 512
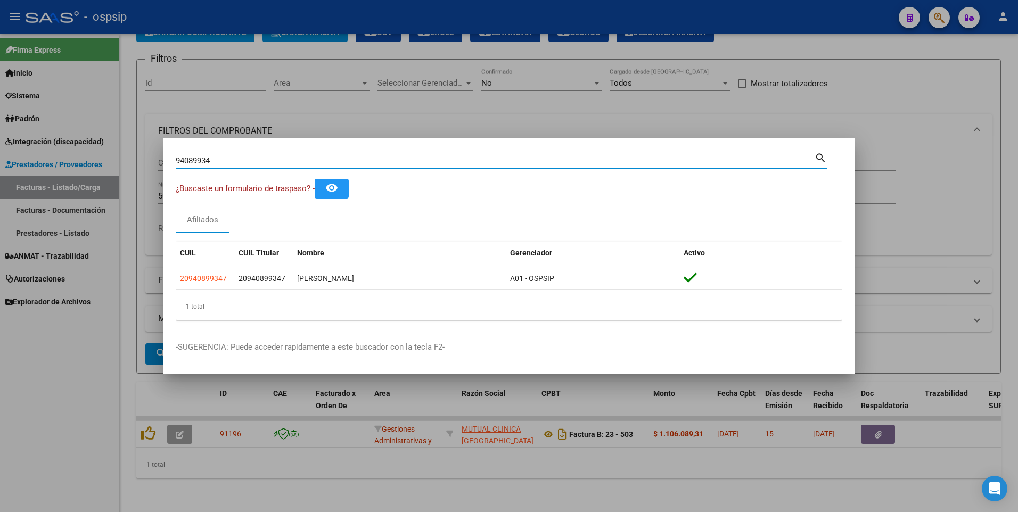
drag, startPoint x: 218, startPoint y: 160, endPoint x: 103, endPoint y: 175, distance: 116.0
click at [103, 175] on div "94089934 Buscar (apellido, dni, cuil, nro traspaso, cuit, obra social) search ¿…" at bounding box center [509, 256] width 1018 height 512
type input "16677927"
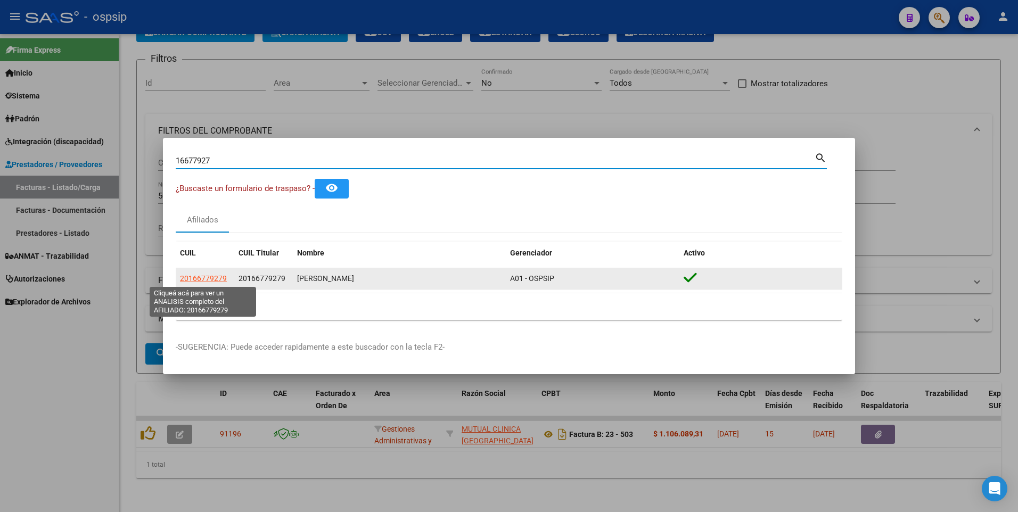
click at [214, 281] on span "20166779279" at bounding box center [203, 278] width 47 height 9
type textarea "20166779279"
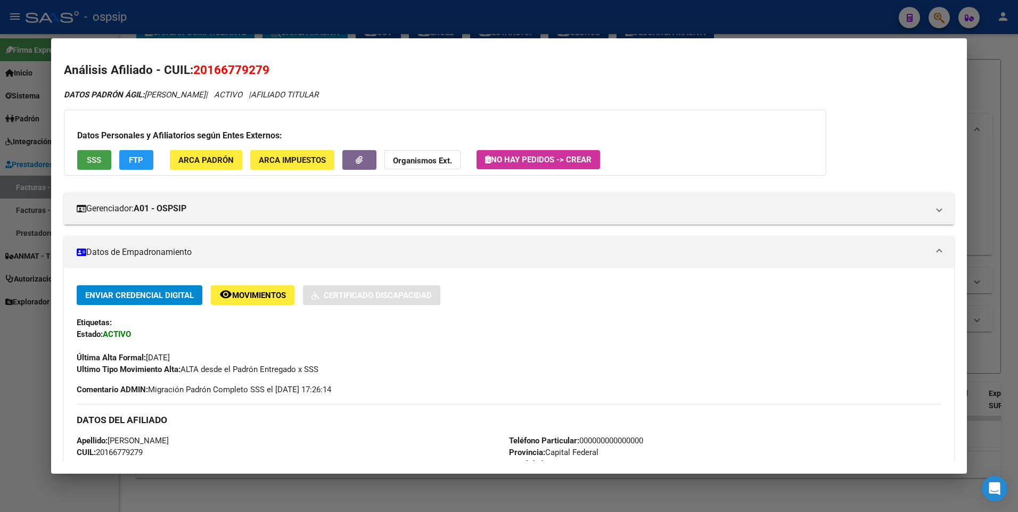
click at [101, 164] on span "SSS" at bounding box center [94, 161] width 14 height 10
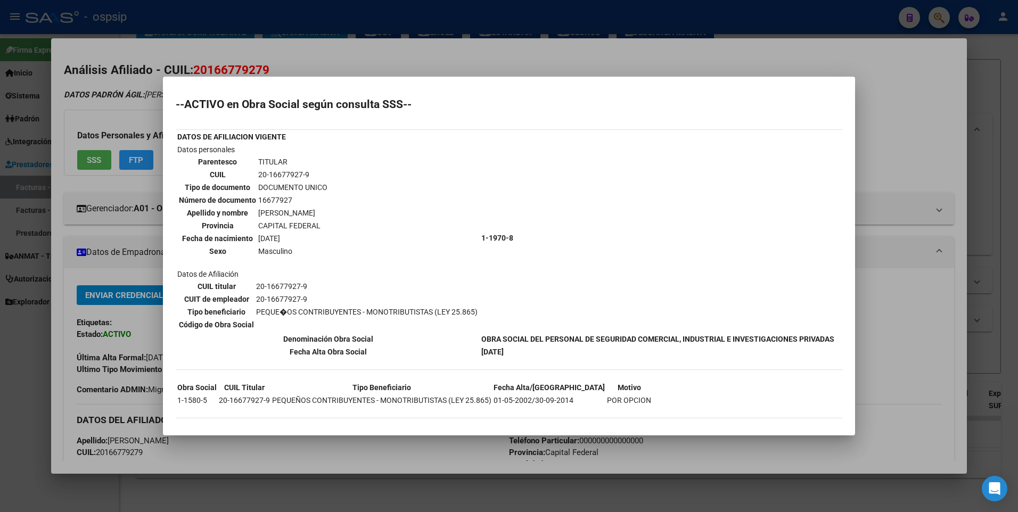
click at [867, 117] on div at bounding box center [509, 256] width 1018 height 512
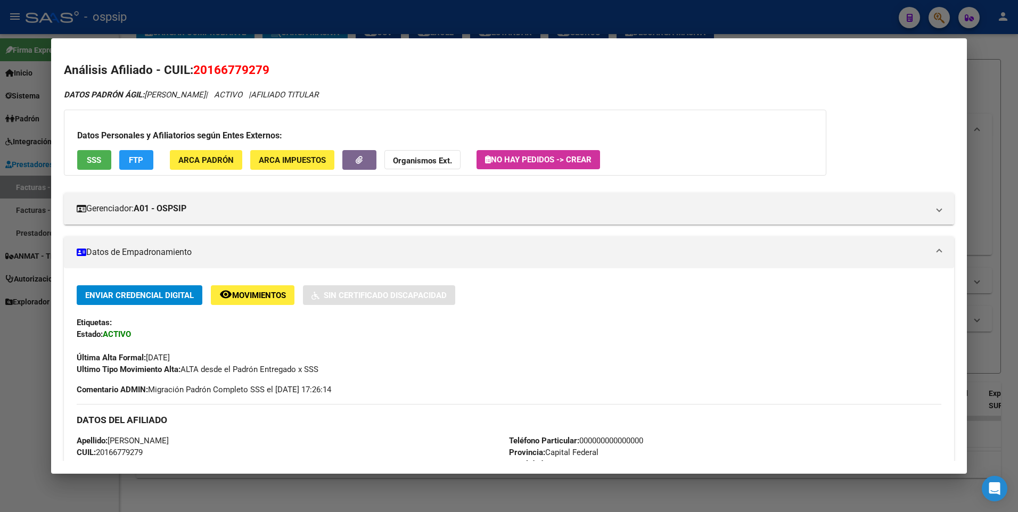
click at [970, 85] on div at bounding box center [509, 256] width 1018 height 512
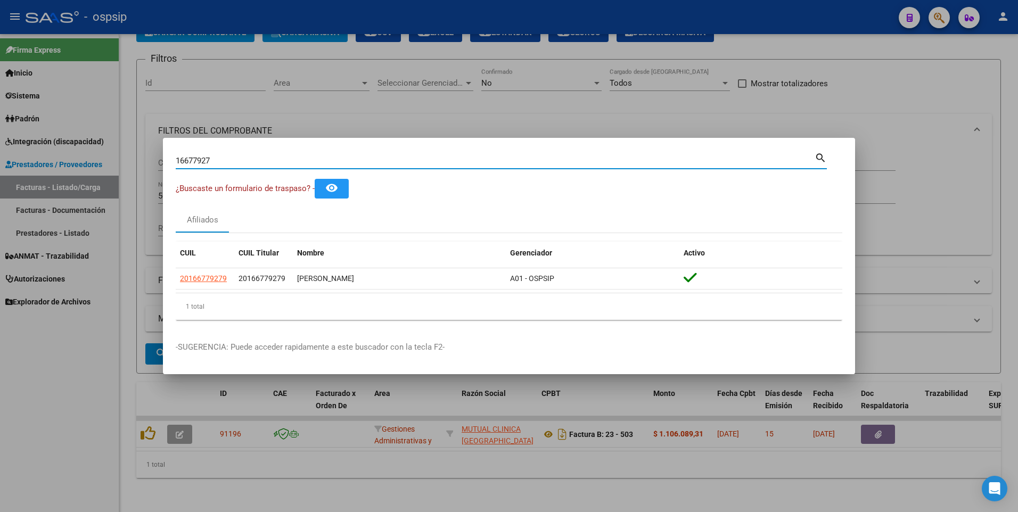
drag, startPoint x: 231, startPoint y: 164, endPoint x: 142, endPoint y: 170, distance: 89.1
click at [144, 169] on div "16677927 Buscar (apellido, dni, cuil, [PERSON_NAME], cuit, obra social) search …" at bounding box center [509, 256] width 1018 height 512
type input "45299307"
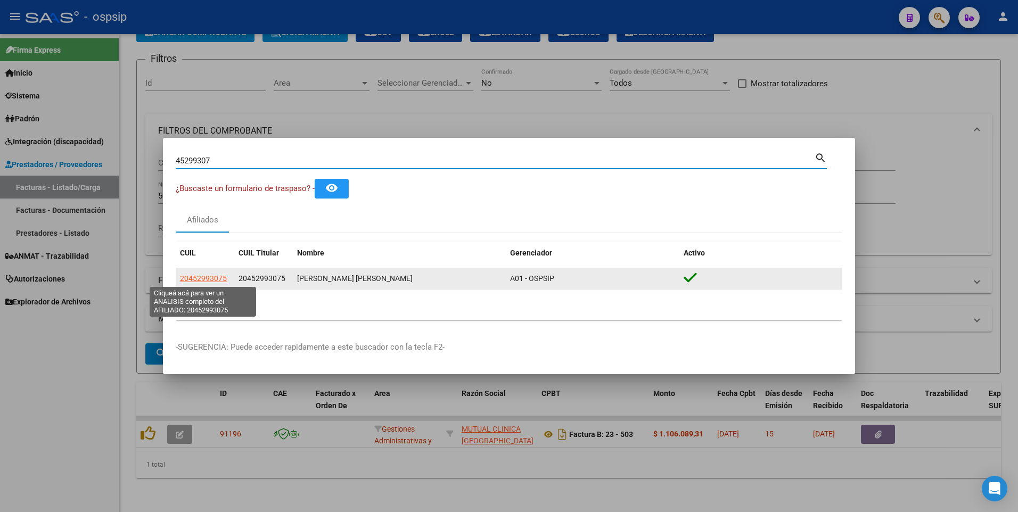
click at [199, 276] on span "20452993075" at bounding box center [203, 278] width 47 height 9
type textarea "20452993075"
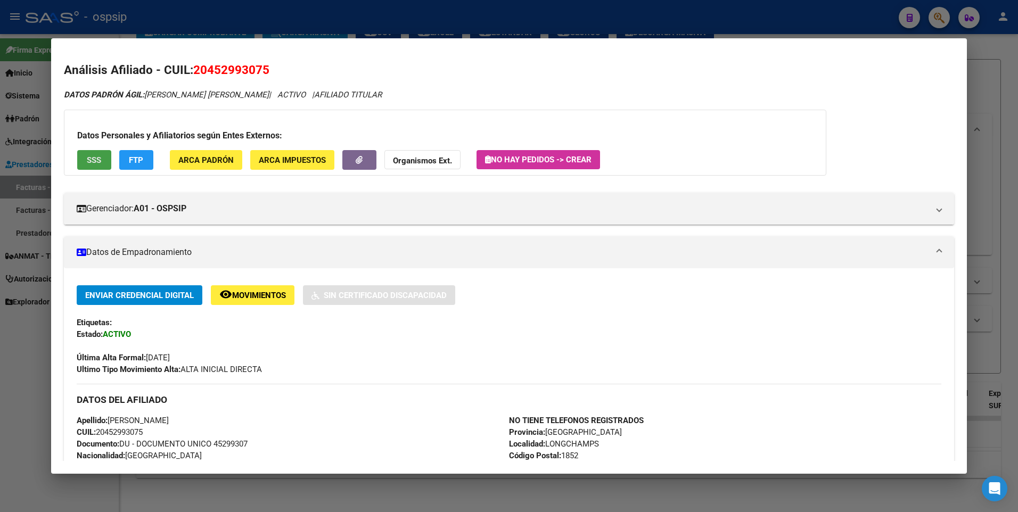
click at [96, 168] on button "SSS" at bounding box center [94, 160] width 34 height 20
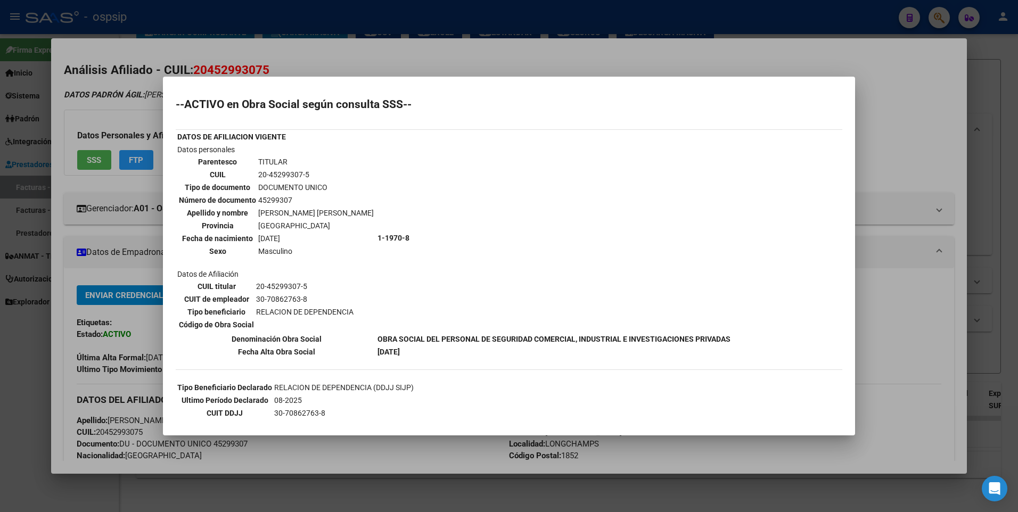
click at [894, 87] on div at bounding box center [509, 256] width 1018 height 512
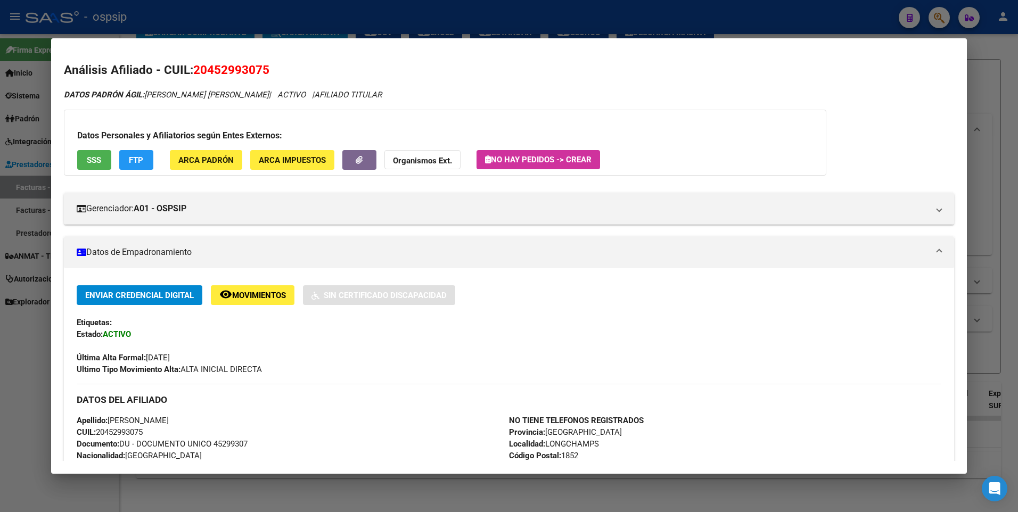
click at [980, 71] on div at bounding box center [509, 256] width 1018 height 512
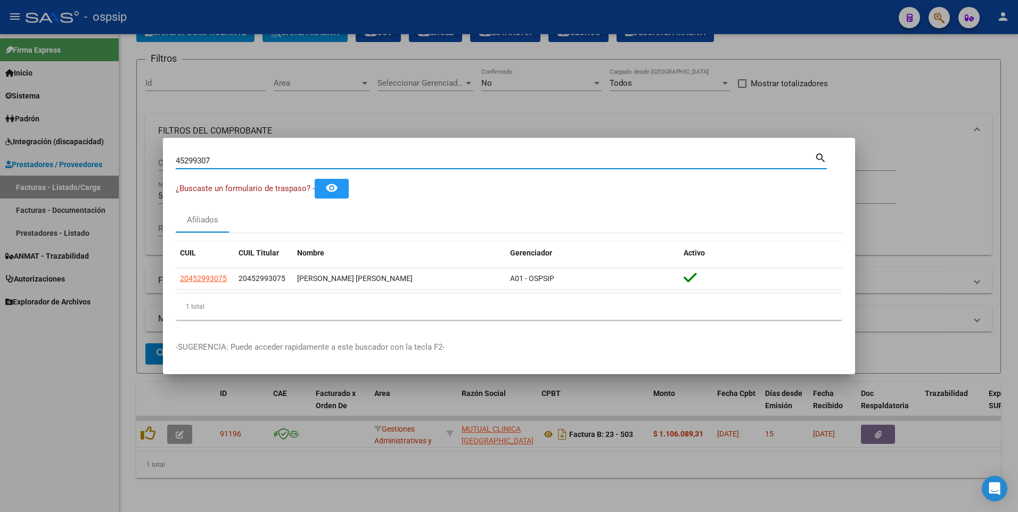
drag, startPoint x: 224, startPoint y: 162, endPoint x: 67, endPoint y: 192, distance: 159.9
click at [65, 192] on div "45299307 Buscar (apellido, dni, cuil, nro traspaso, cuit, obra social) search ¿…" at bounding box center [509, 256] width 1018 height 512
type input "22897881"
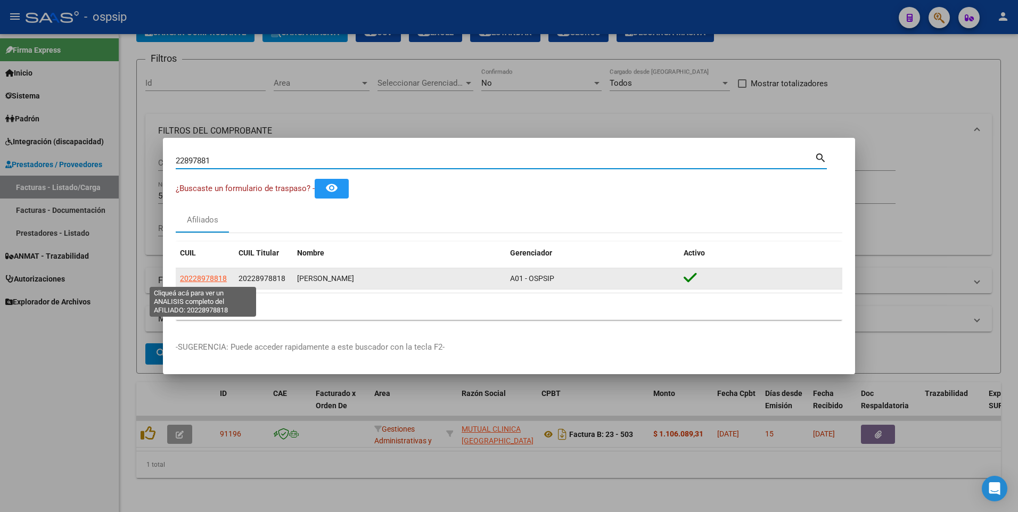
click at [225, 285] on datatable-body-cell "20228978818" at bounding box center [205, 278] width 59 height 21
click at [216, 277] on span "20228978818" at bounding box center [203, 278] width 47 height 9
type textarea "20228978818"
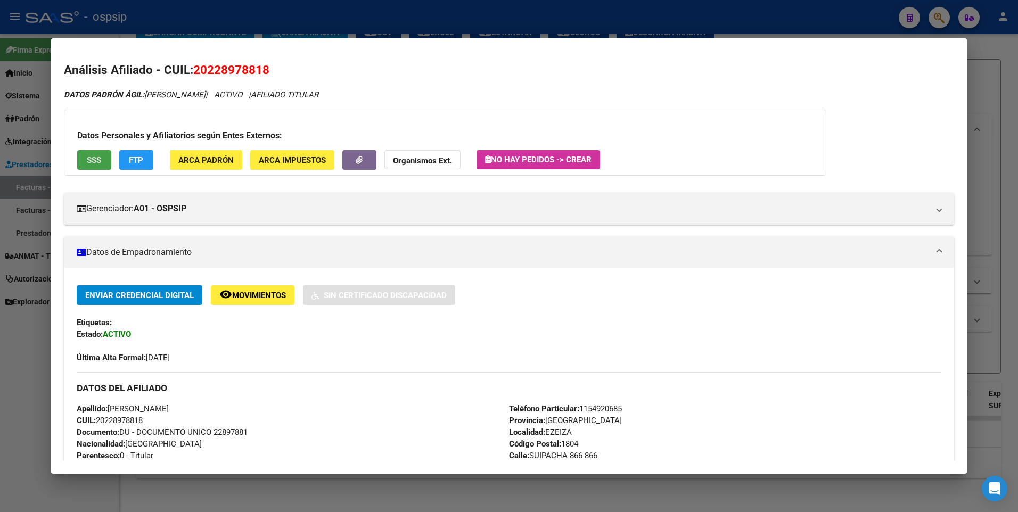
click at [96, 163] on span "SSS" at bounding box center [94, 161] width 14 height 10
